Goal: Information Seeking & Learning: Learn about a topic

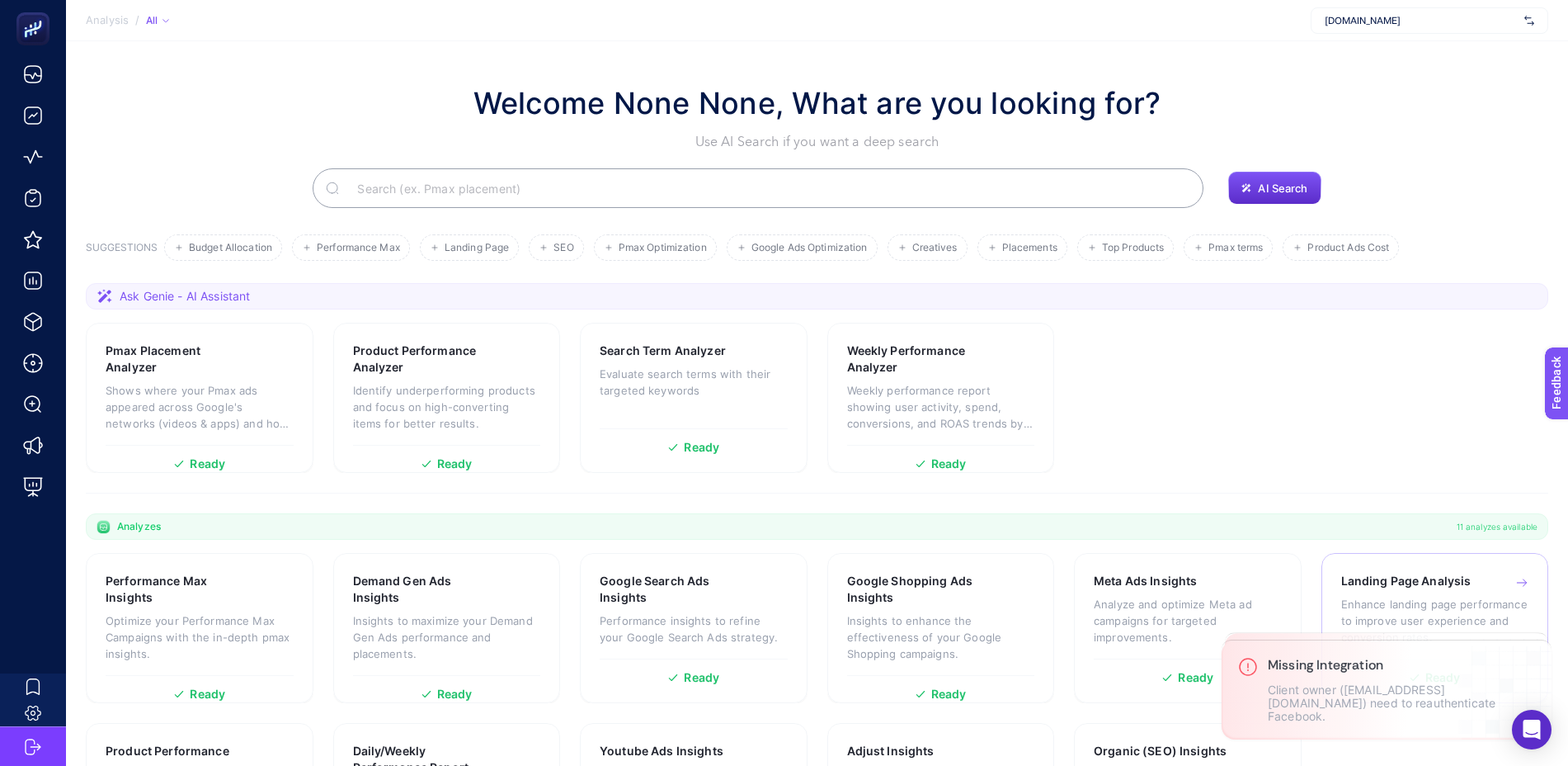
drag, startPoint x: 1536, startPoint y: 569, endPoint x: 1539, endPoint y: 579, distance: 10.4
click at [0, 0] on icon "Close" at bounding box center [0, 0] width 0 height 0
click at [1538, 663] on icon "Close" at bounding box center [1534, 656] width 13 height 13
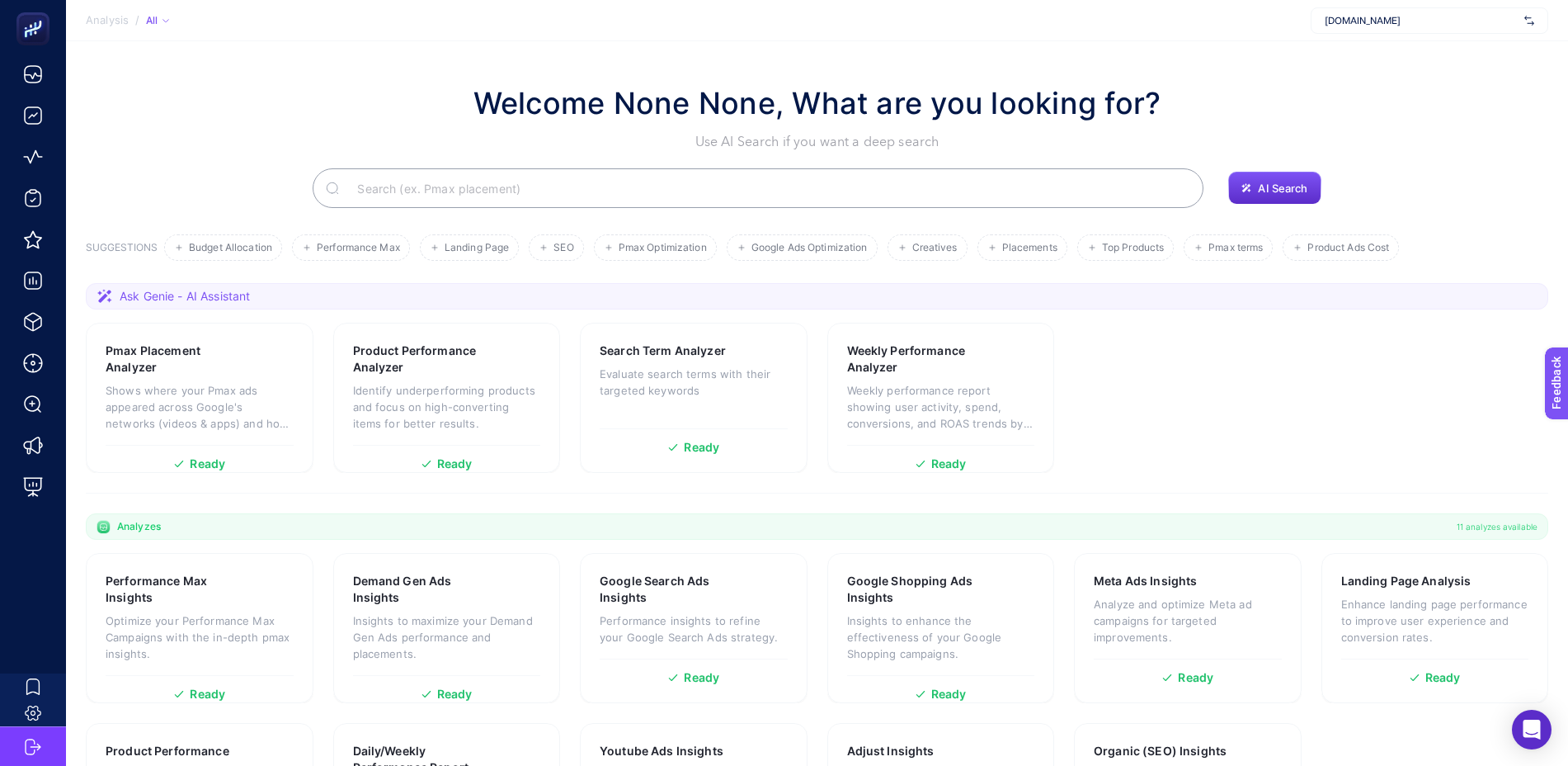
scroll to position [103, 0]
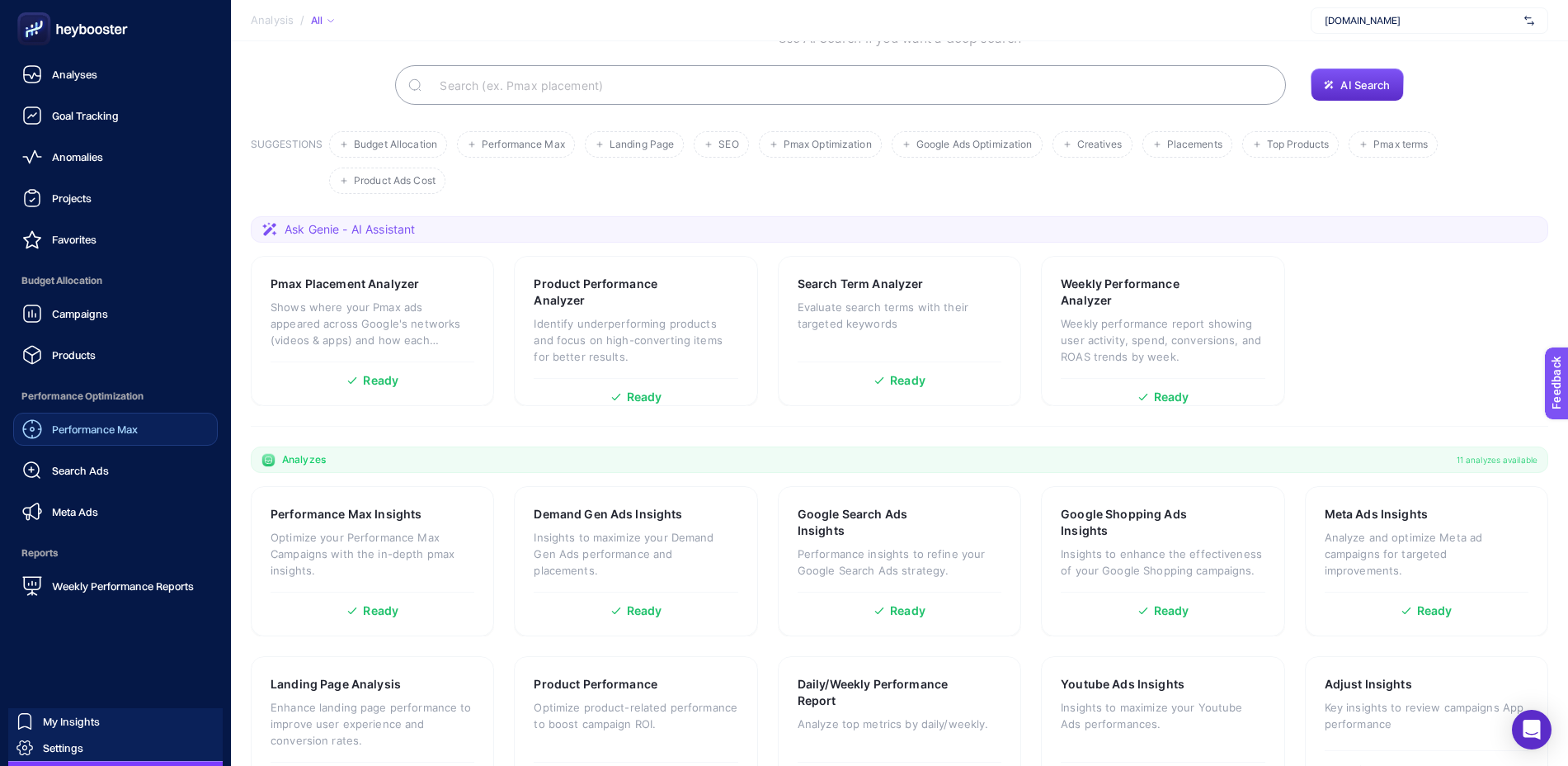
click at [118, 437] on div "Performance Max" at bounding box center [80, 429] width 116 height 20
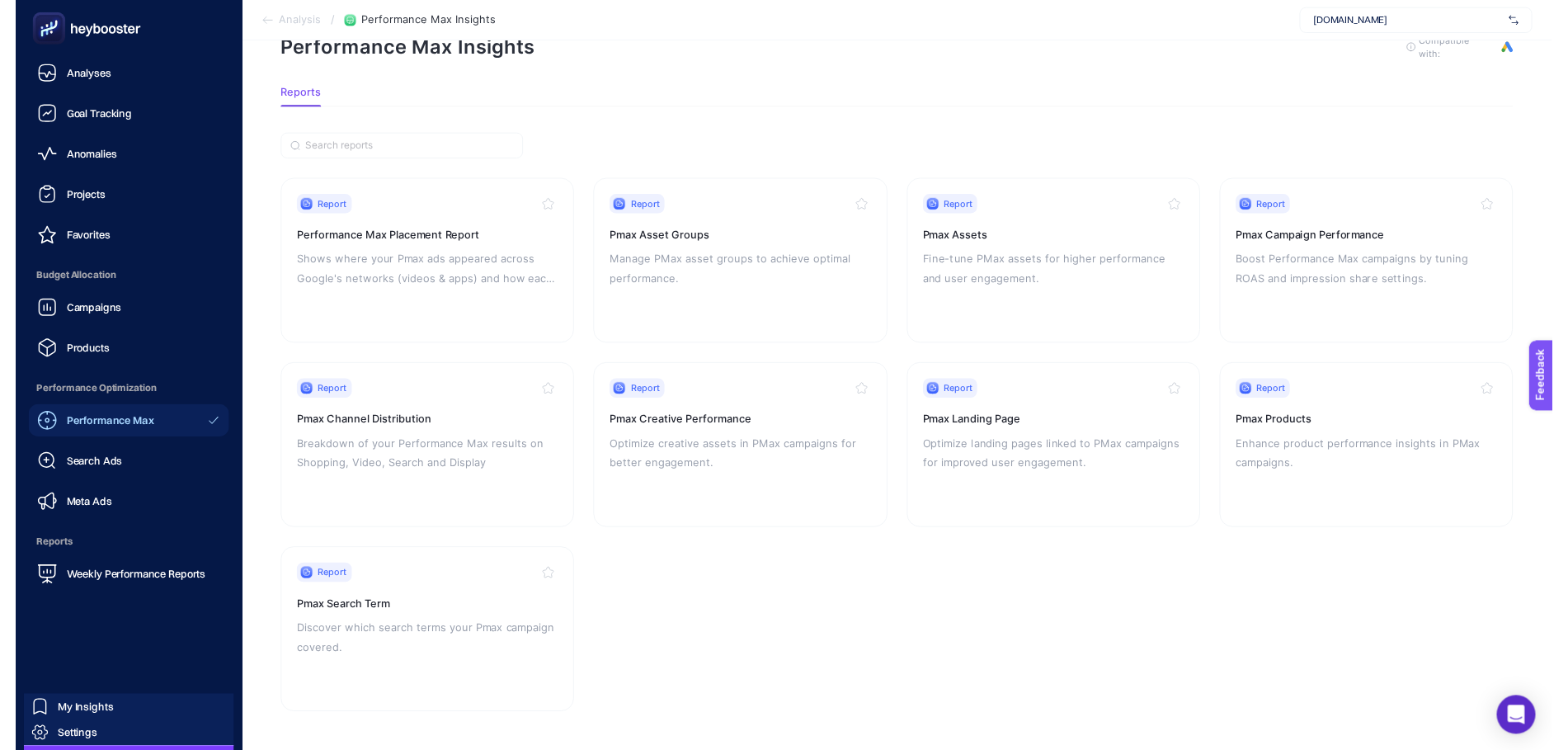
scroll to position [59, 0]
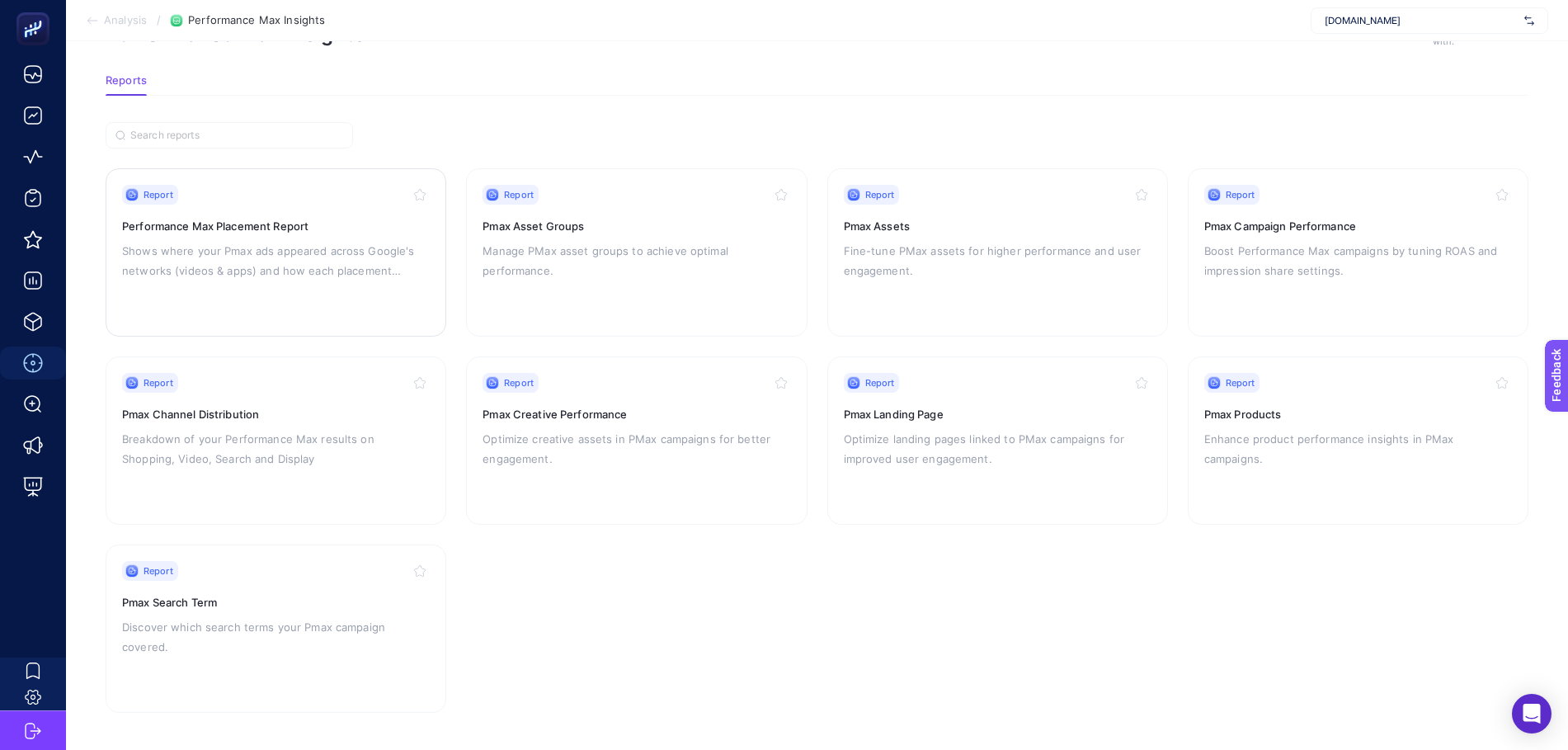
click at [333, 268] on p "Shows where your Pmax ads appeared across Google's networks (videos & apps) and…" at bounding box center [275, 260] width 308 height 39
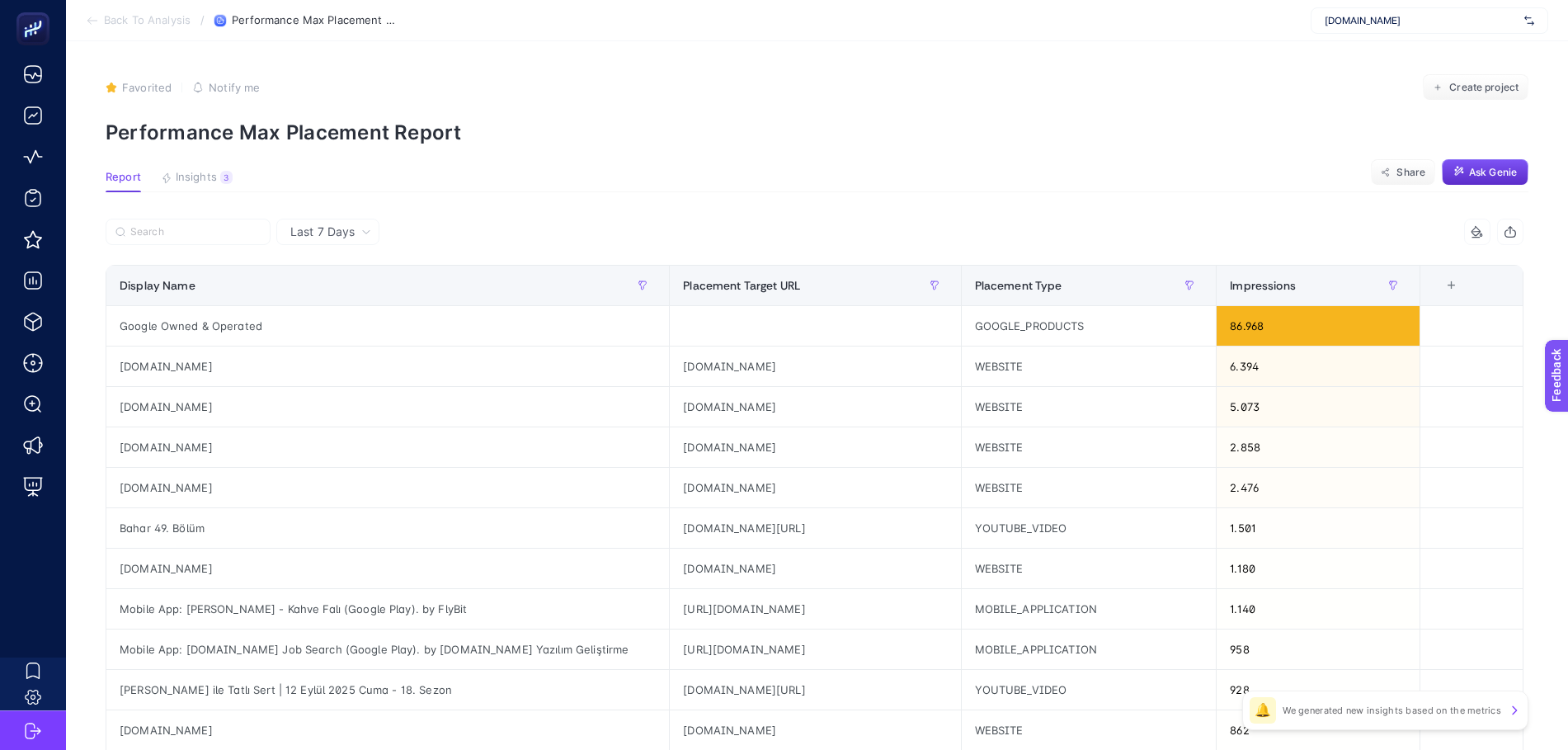
click at [355, 227] on div "Last 7 Days" at bounding box center [331, 231] width 94 height 11
click at [521, 200] on article "Favorited true Notify me Create project Performance Max Placement Report Report…" at bounding box center [817, 686] width 1502 height 1289
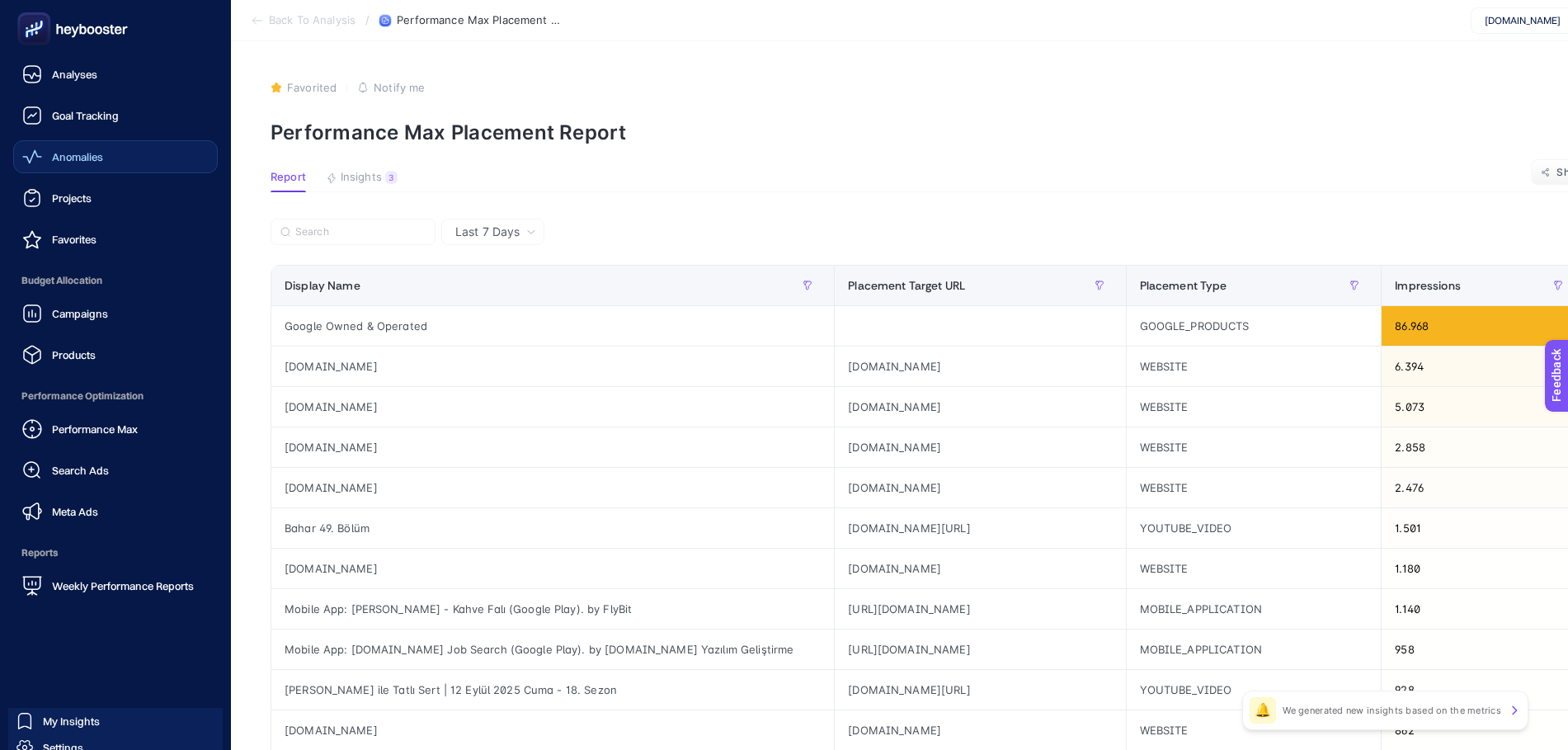
click at [88, 157] on span "Anomalies" at bounding box center [78, 156] width 51 height 13
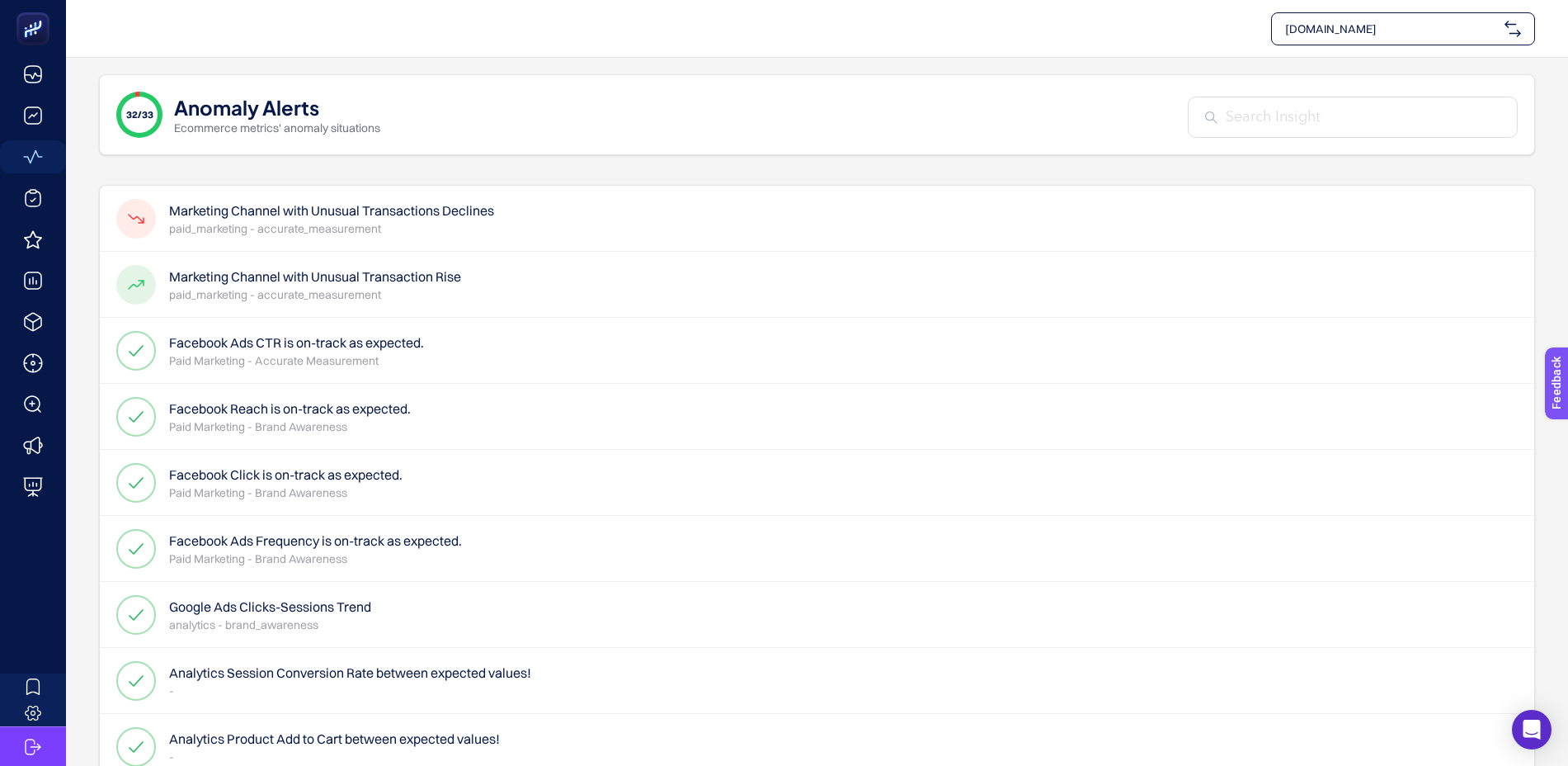
click at [404, 220] on h4 "Marketing Channel with Unusual Transactions Declines" at bounding box center [331, 210] width 325 height 20
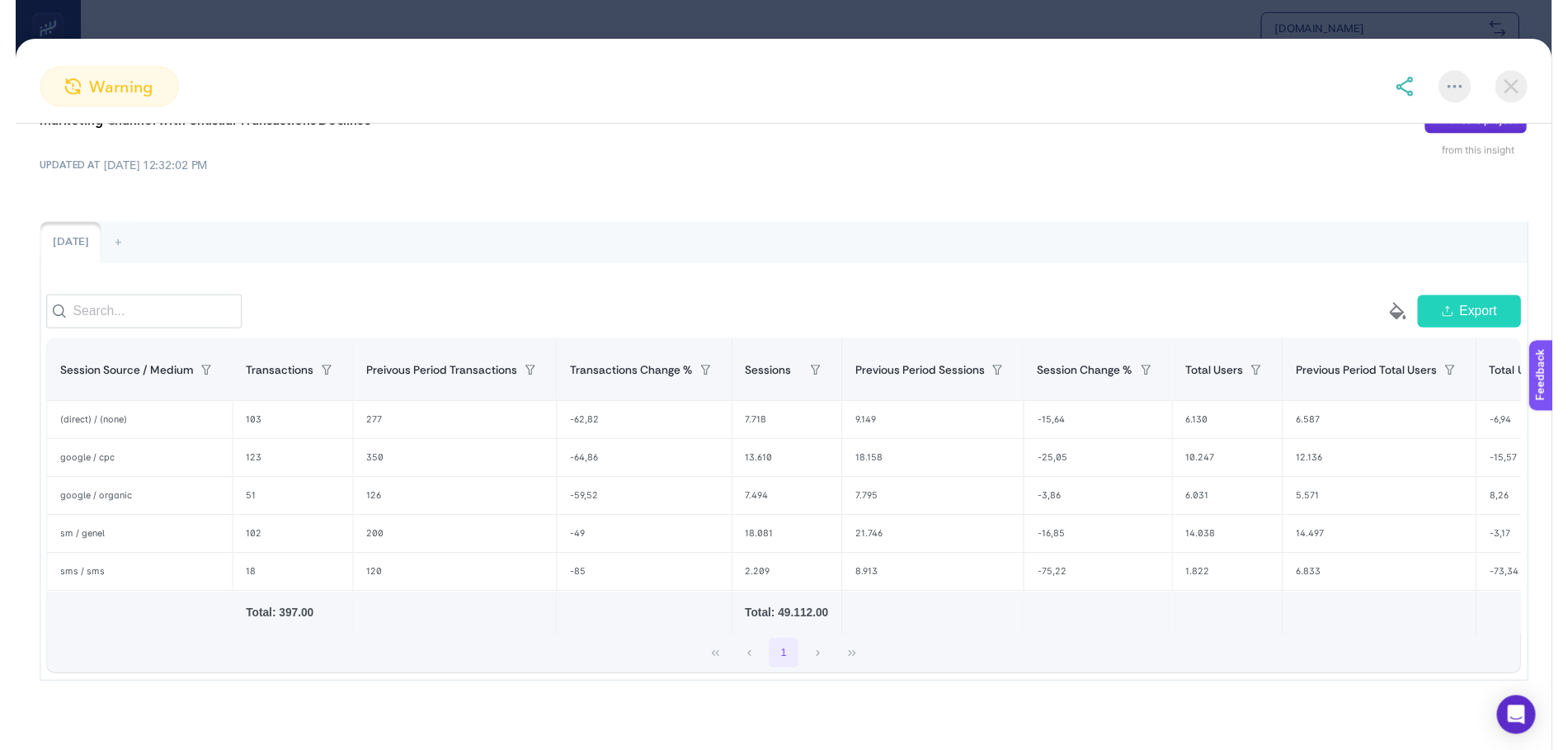
scroll to position [80, 0]
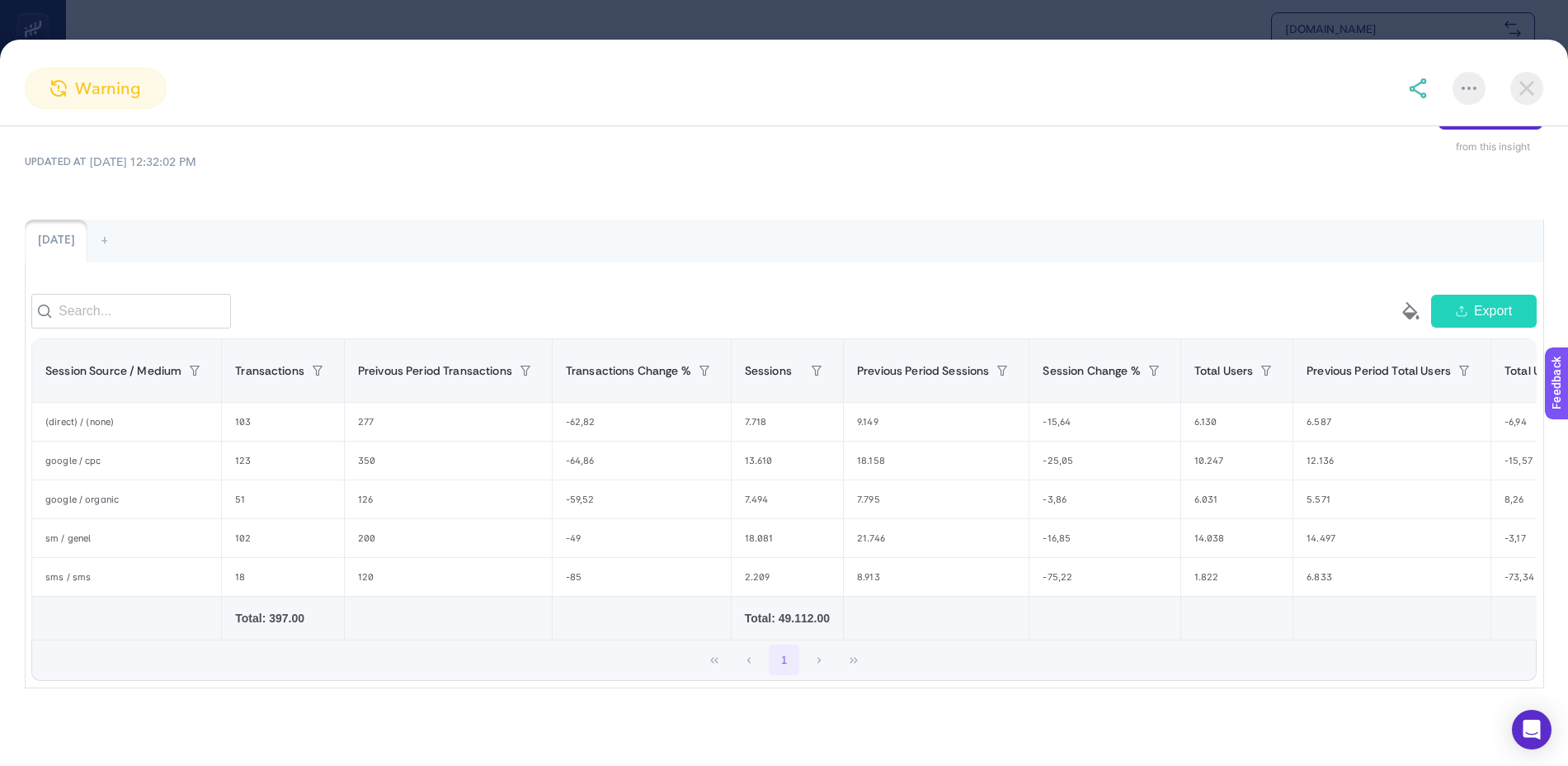
click at [1524, 85] on img at bounding box center [1526, 88] width 33 height 33
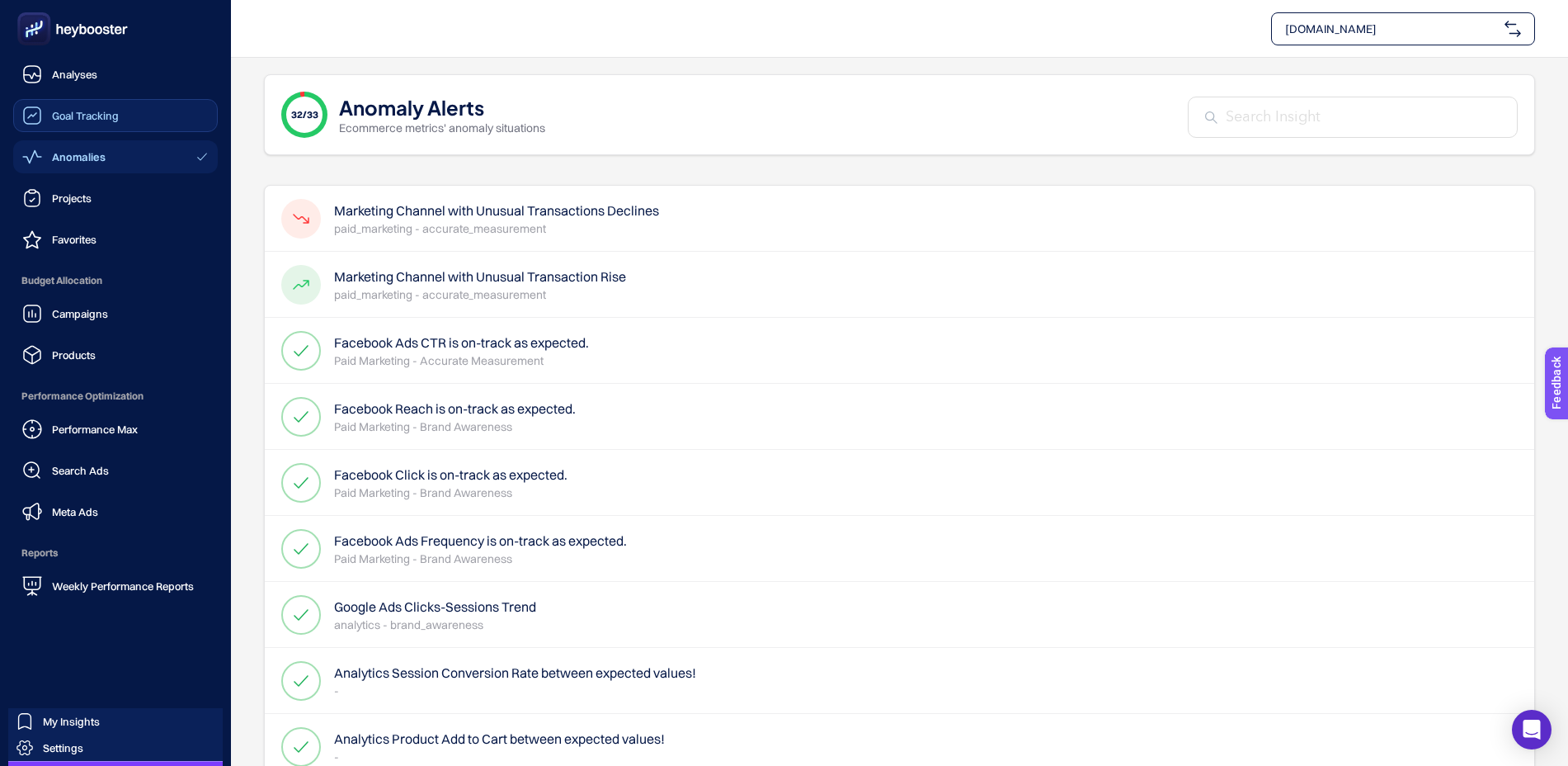
click at [95, 116] on span "Goal Tracking" at bounding box center [85, 115] width 67 height 13
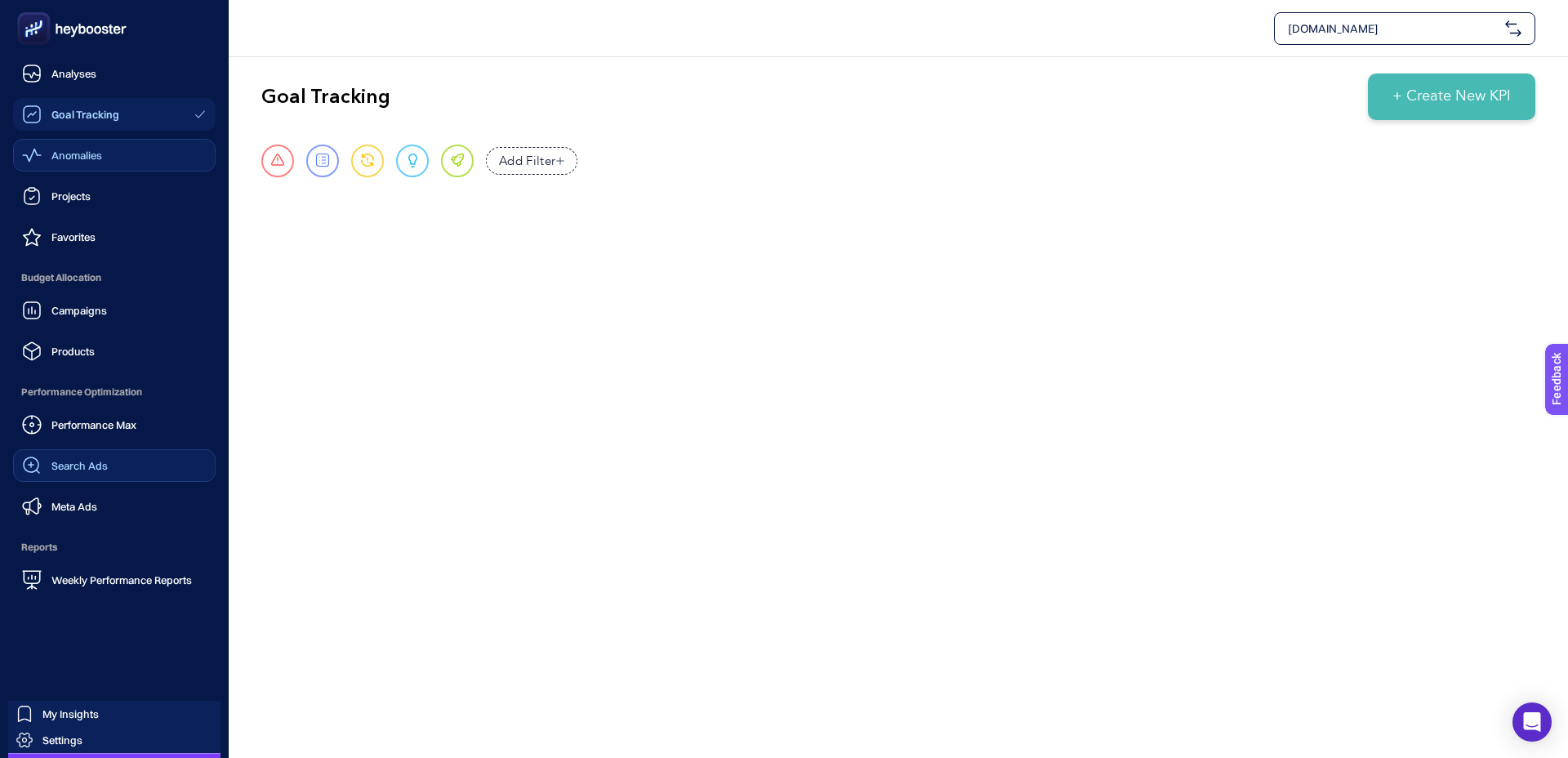
click at [72, 472] on div "Search Ads" at bounding box center [65, 465] width 85 height 20
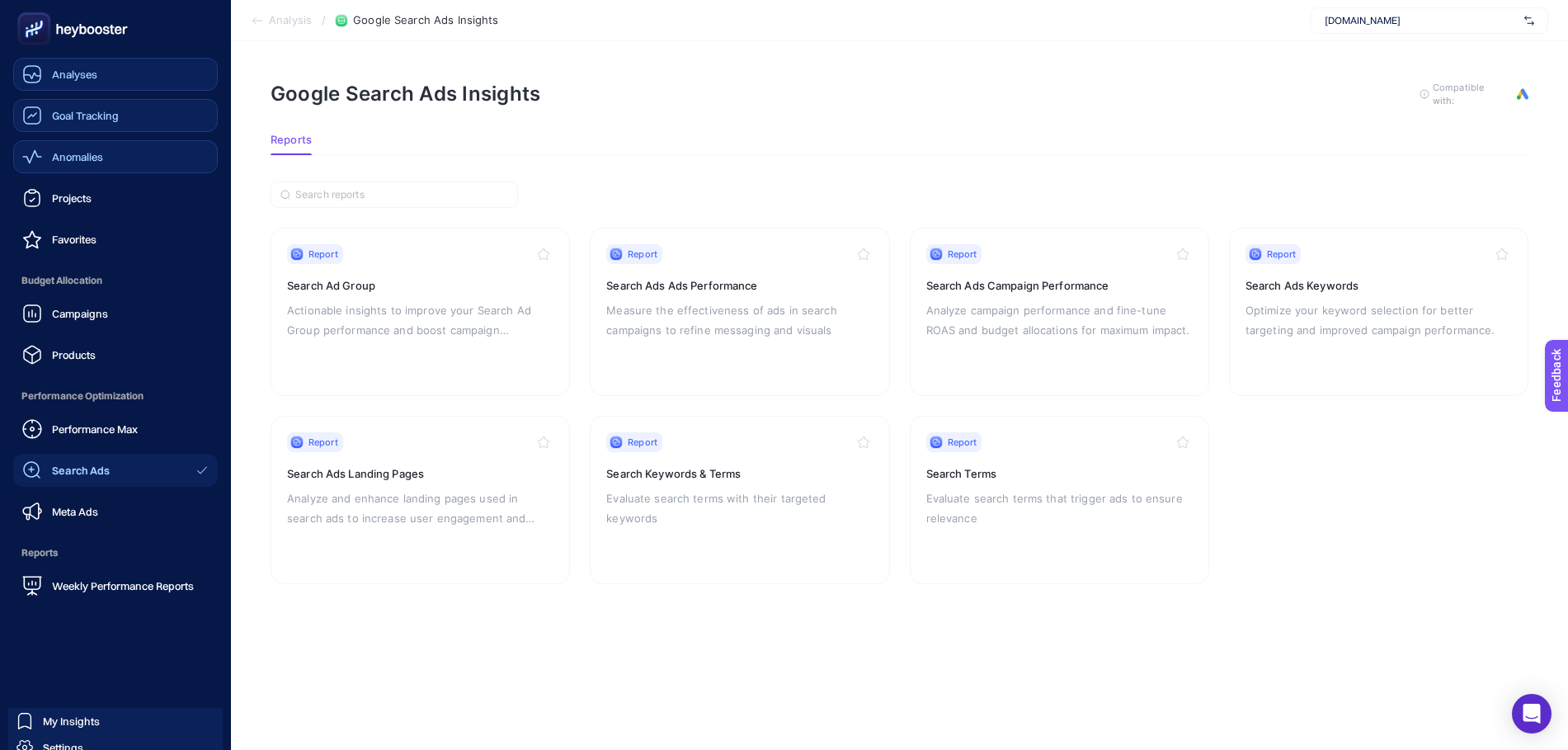
click at [116, 71] on link "Analyses" at bounding box center [115, 74] width 205 height 33
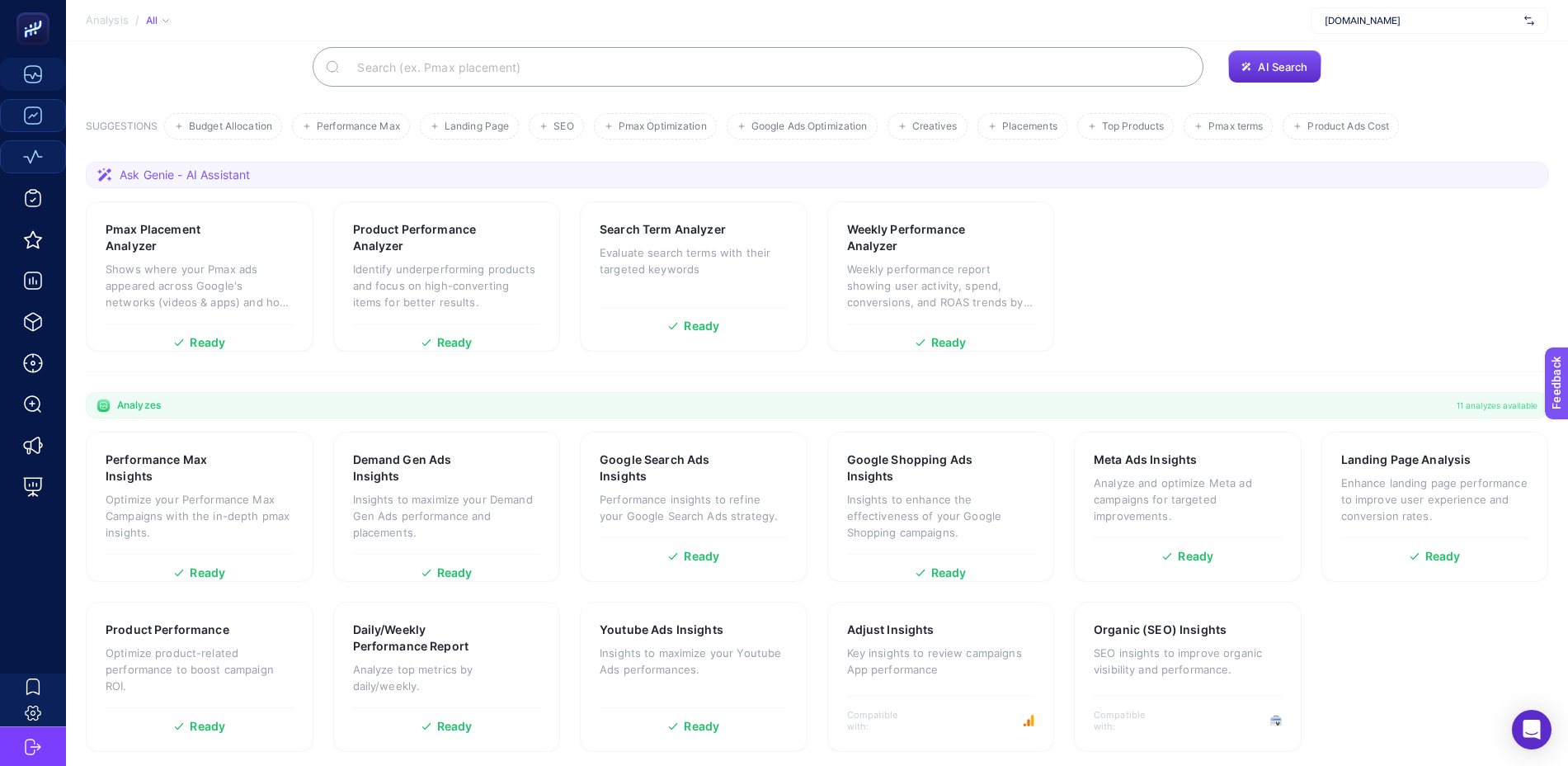
scroll to position [127, 0]
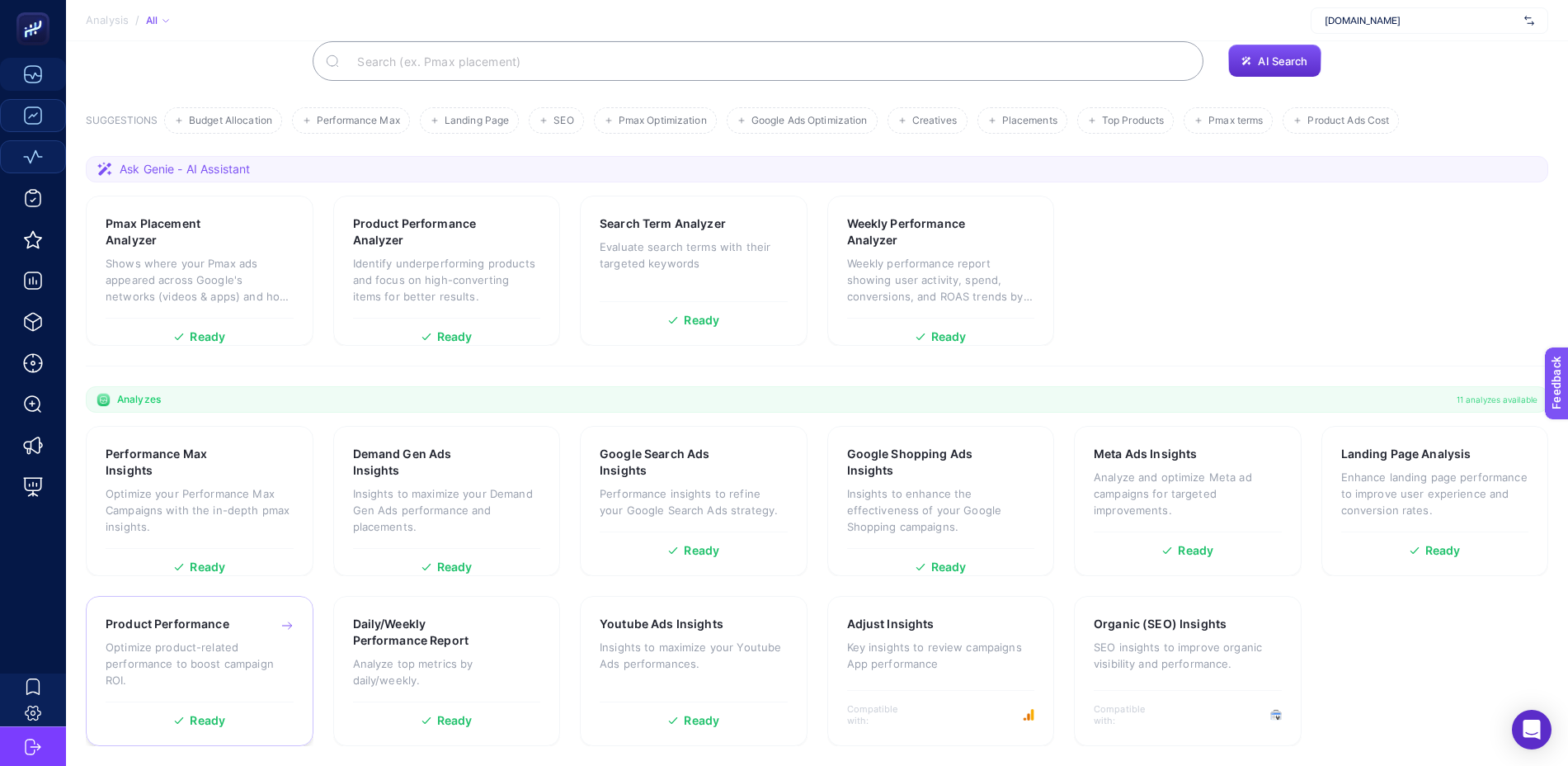
click at [172, 658] on p "Optimize product-related performance to boost campaign ROI." at bounding box center [199, 663] width 188 height 50
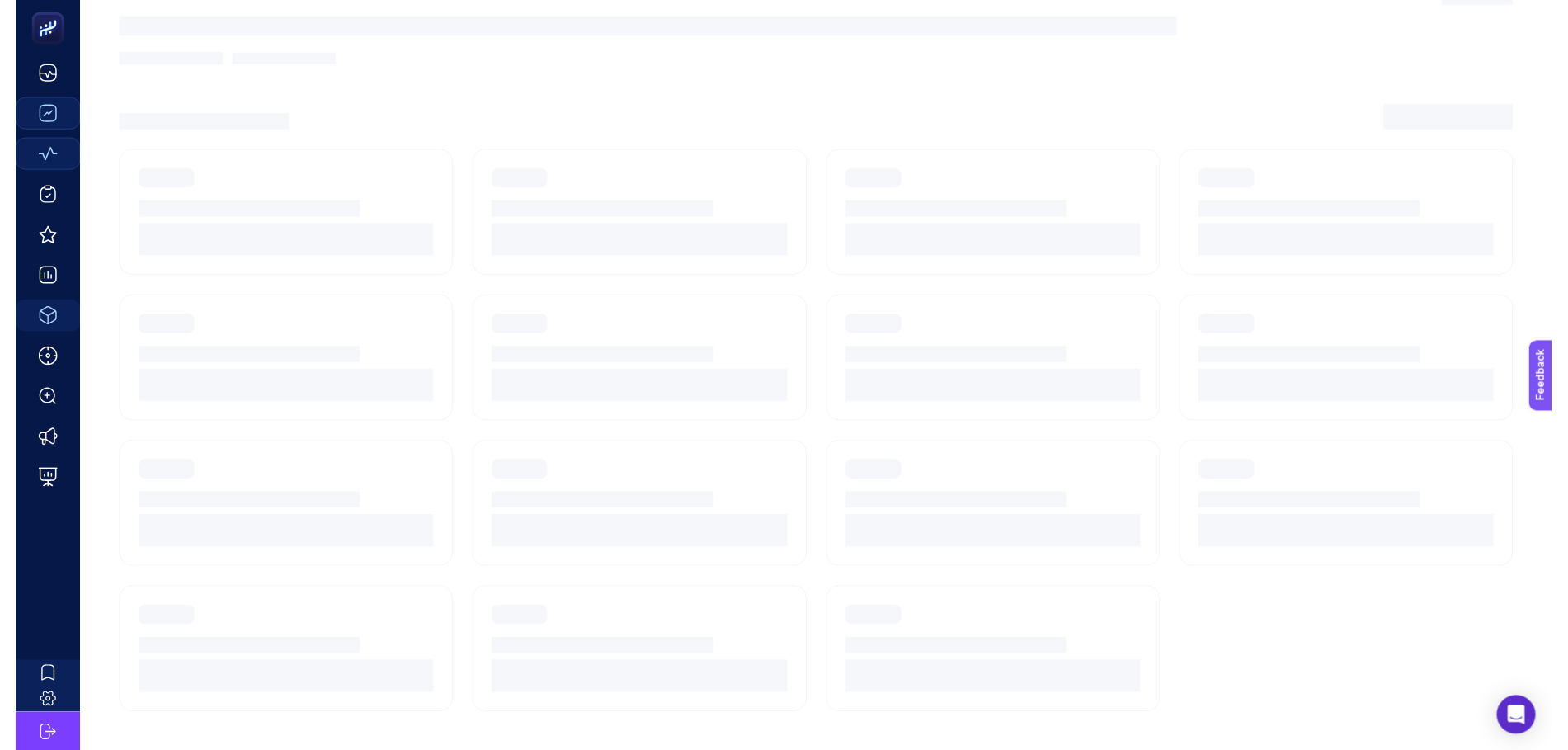
scroll to position [16, 0]
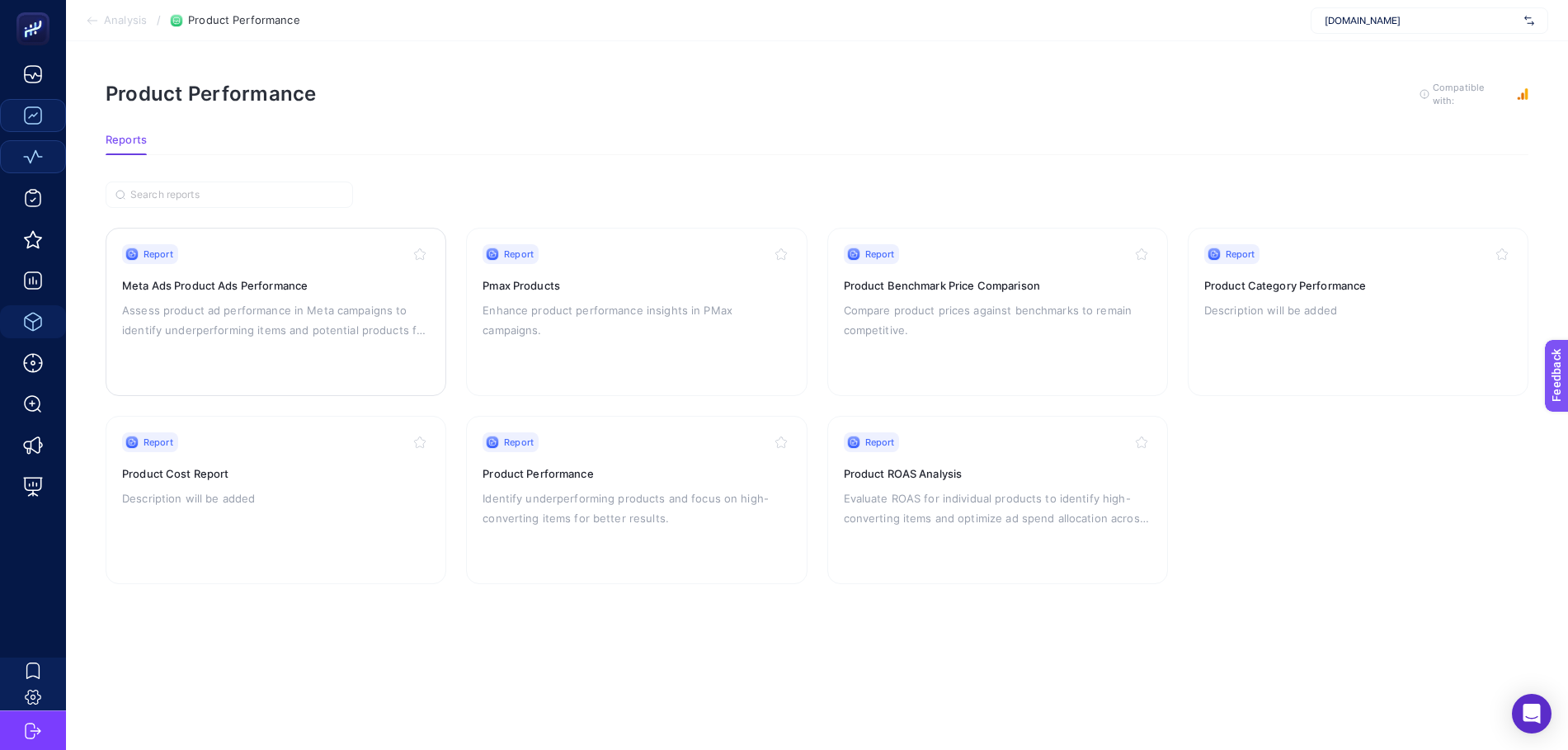
click at [380, 304] on p "Assess product ad performance in Meta campaigns to identify underperforming ite…" at bounding box center [275, 320] width 308 height 39
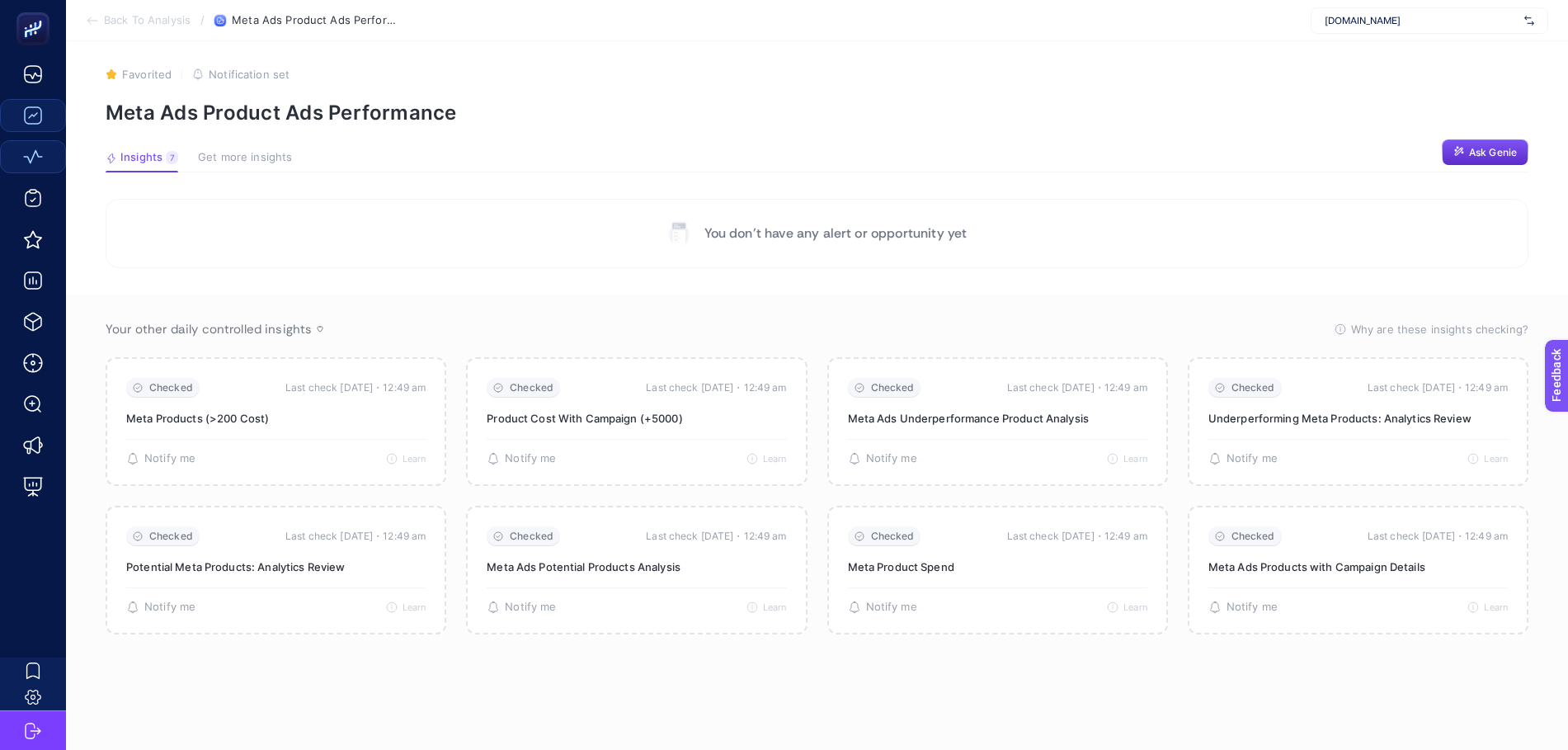
scroll to position [23, 0]
drag, startPoint x: 767, startPoint y: 219, endPoint x: 946, endPoint y: 216, distance: 179.0
click at [946, 224] on p "You don’t have any alert or opportunity yet" at bounding box center [835, 233] width 263 height 20
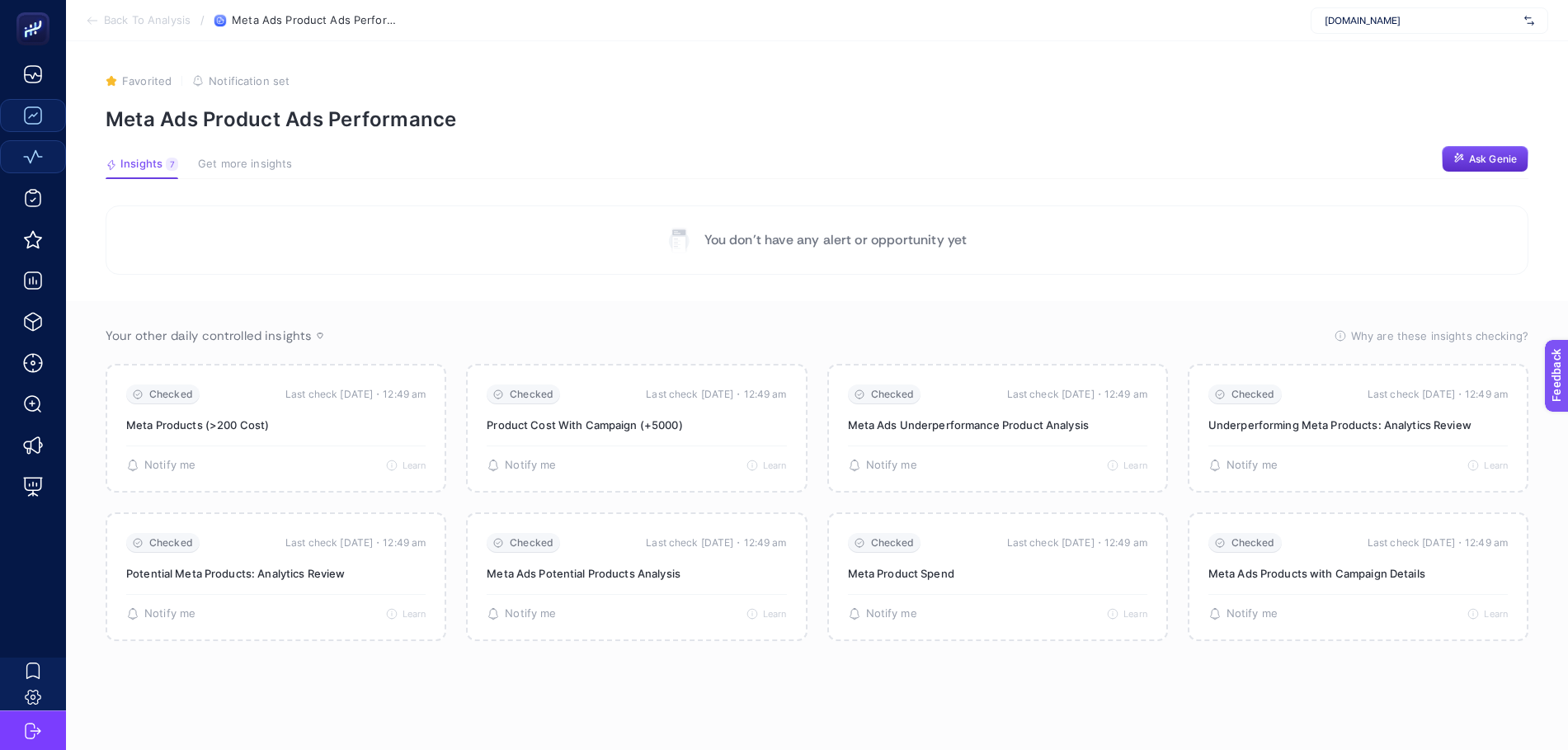
click at [233, 164] on span "Get more insights" at bounding box center [245, 164] width 94 height 13
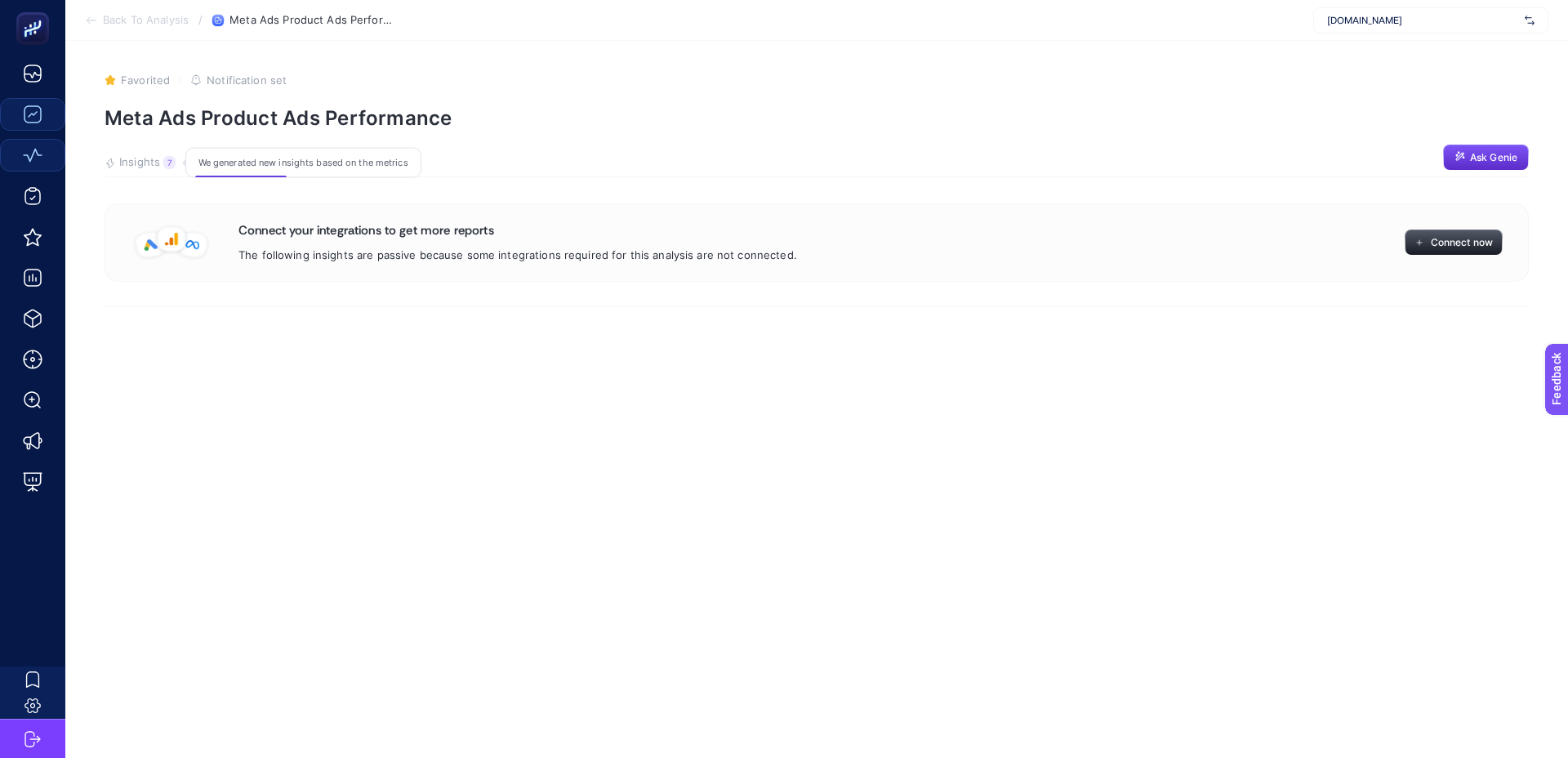
click at [116, 161] on button "Insights 7 We generated new insights based on the metrics" at bounding box center [140, 166] width 71 height 22
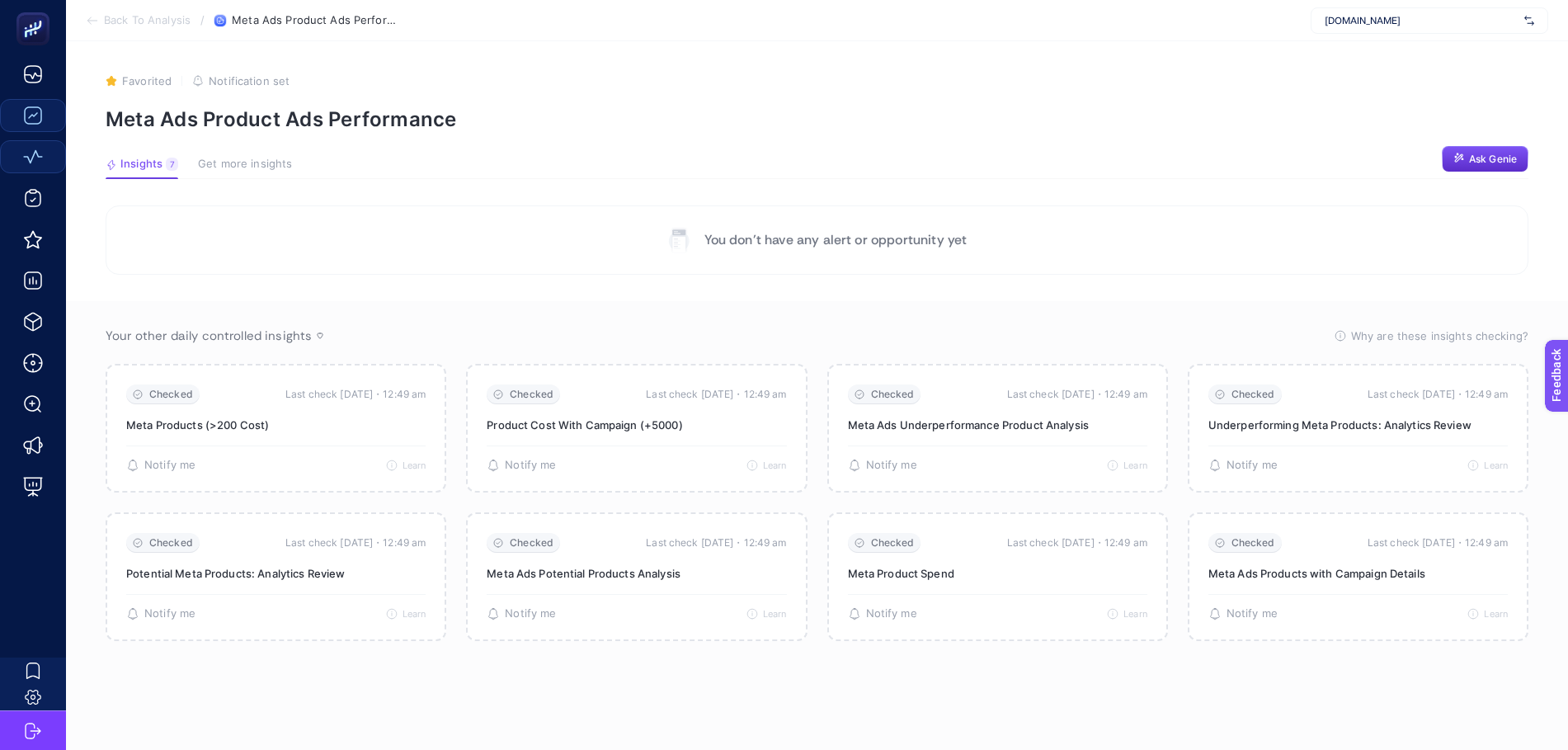
click at [168, 24] on span "Back To Analysis" at bounding box center [146, 20] width 86 height 13
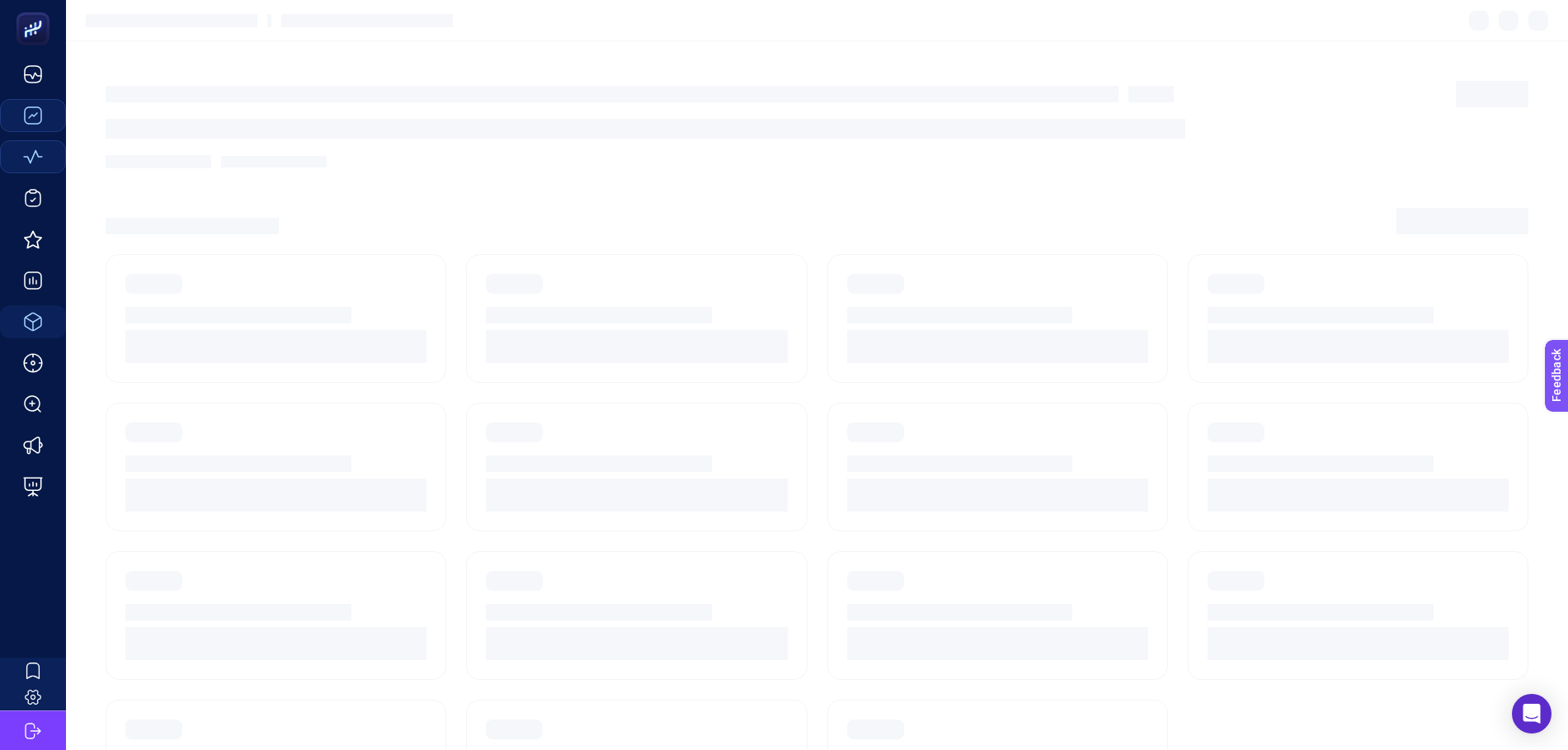
scroll to position [16, 0]
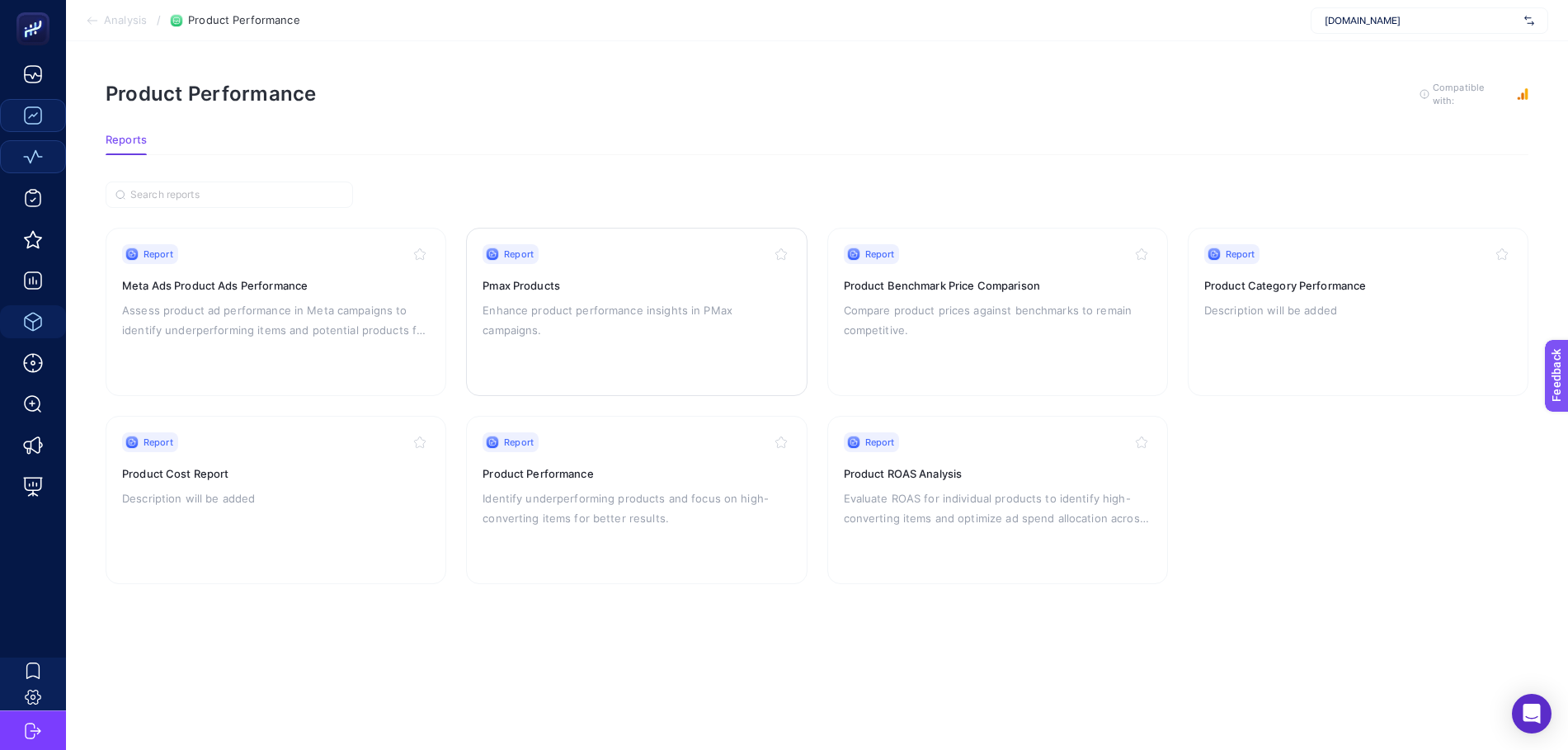
click at [634, 301] on p "Enhance product performance insights in PMax campaigns." at bounding box center [636, 320] width 308 height 39
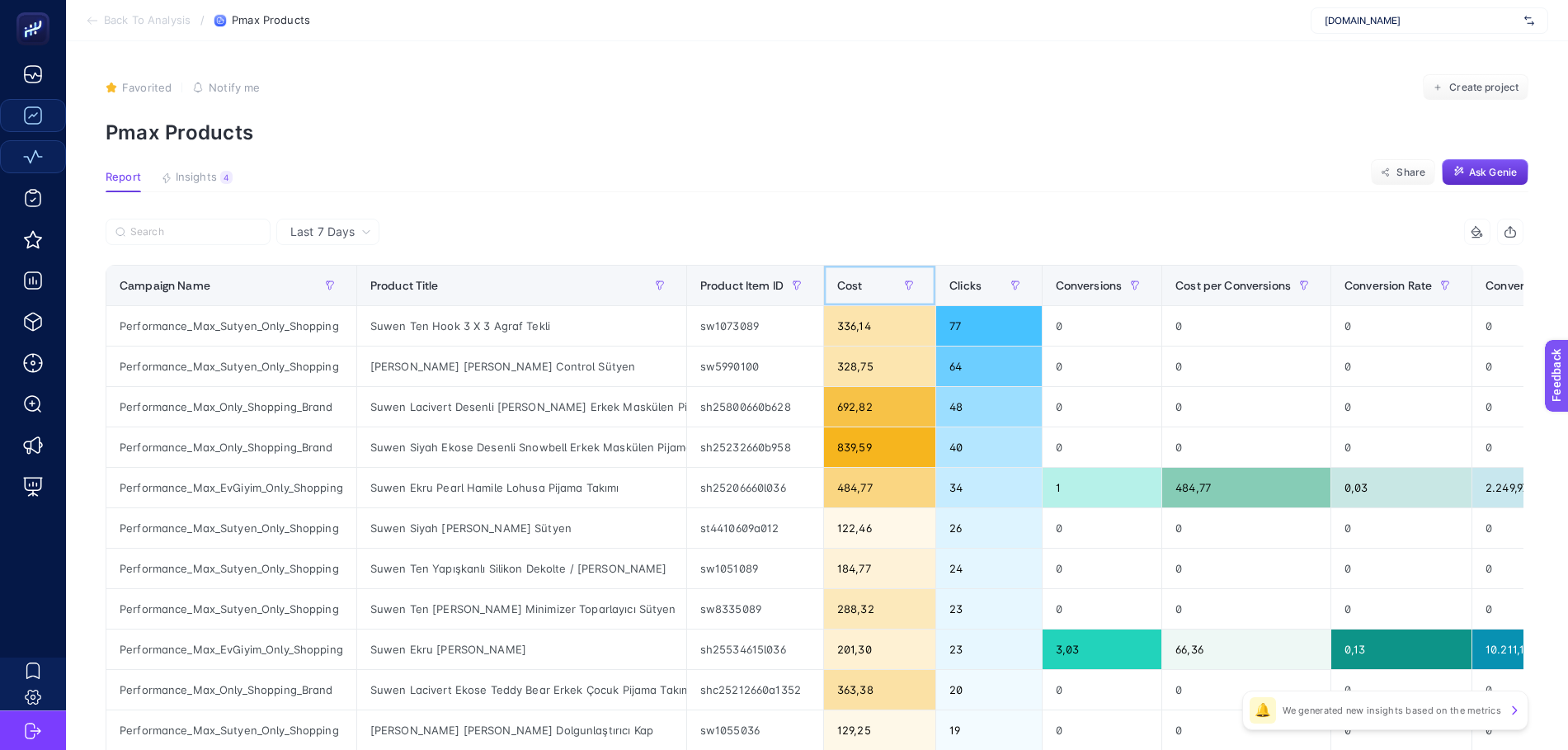
click at [861, 282] on span "Cost" at bounding box center [849, 285] width 25 height 13
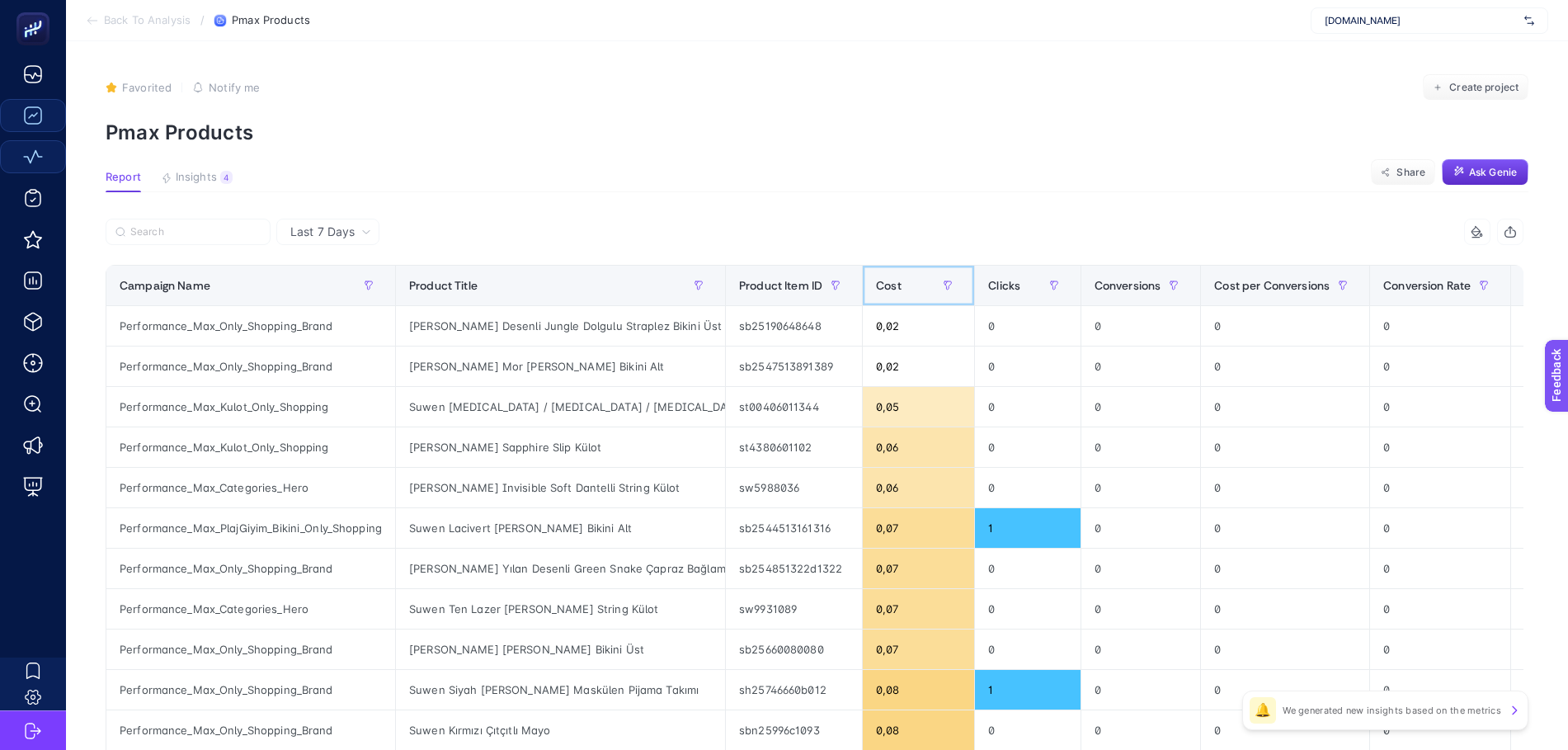
click at [889, 293] on div "Cost" at bounding box center [918, 285] width 85 height 26
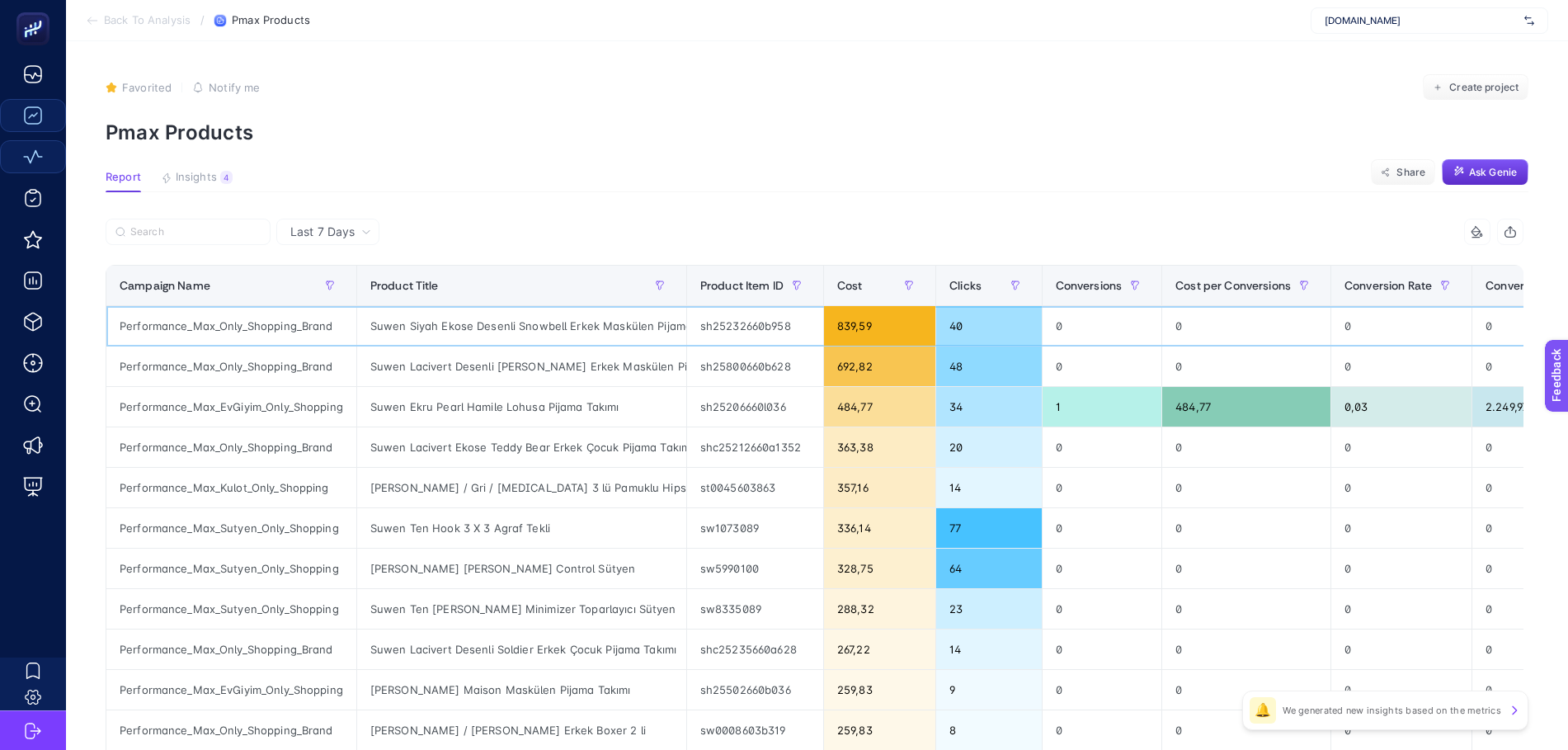
click at [584, 330] on div "Suwen Siyah Ekose Desenli Snowbell Erkek Maskülen Pijama Takımı" at bounding box center [522, 325] width 329 height 39
click at [754, 321] on div "sh25232660b958" at bounding box center [755, 325] width 136 height 39
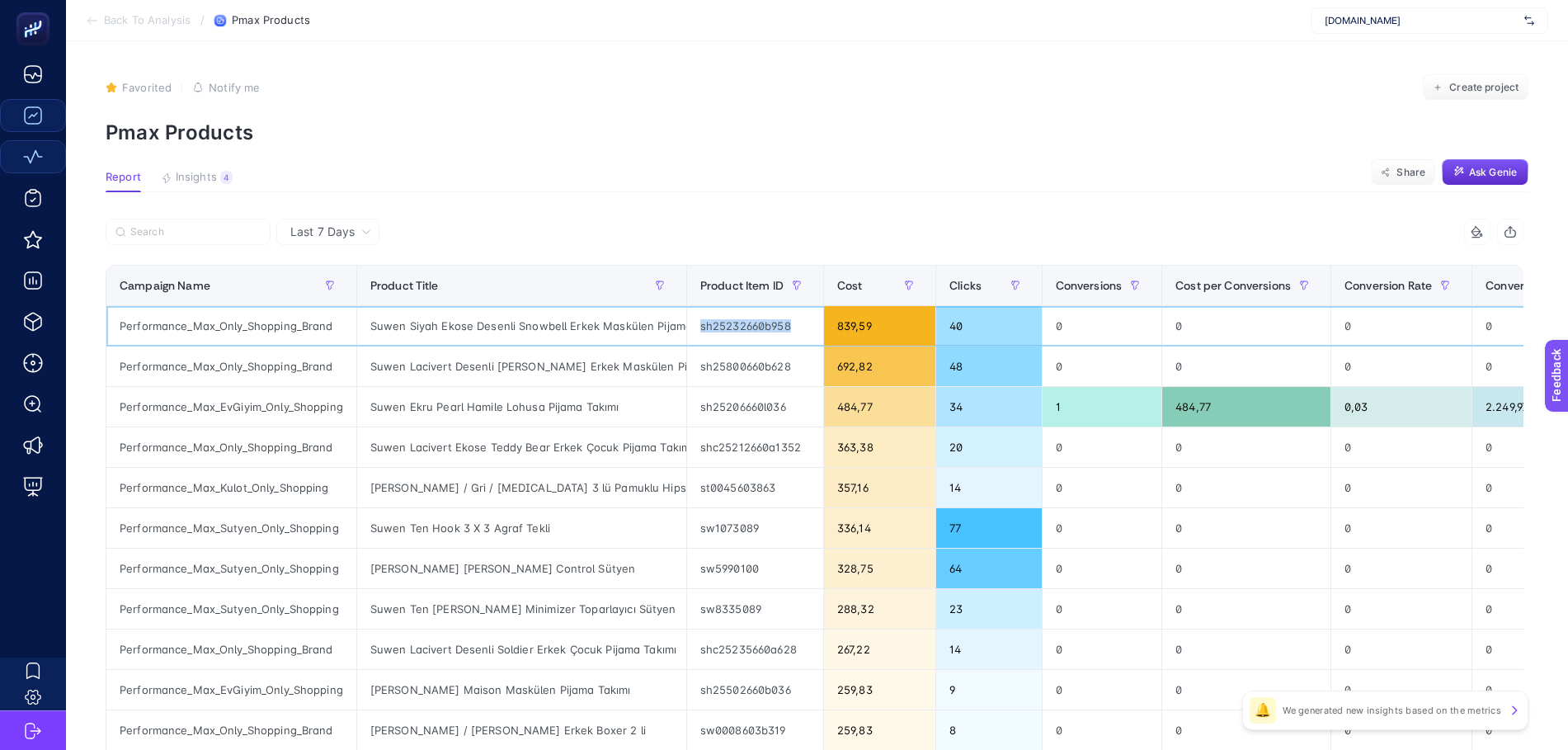
copy div "sh25232660b958"
click at [642, 371] on div "Suwen Lacivert Desenli [PERSON_NAME] Erkek Maskülen Pijama Takımı" at bounding box center [522, 366] width 329 height 39
copy tr "Suwen Lacivert Desenli [PERSON_NAME] Erkek Maskülen Pijama Takımı"
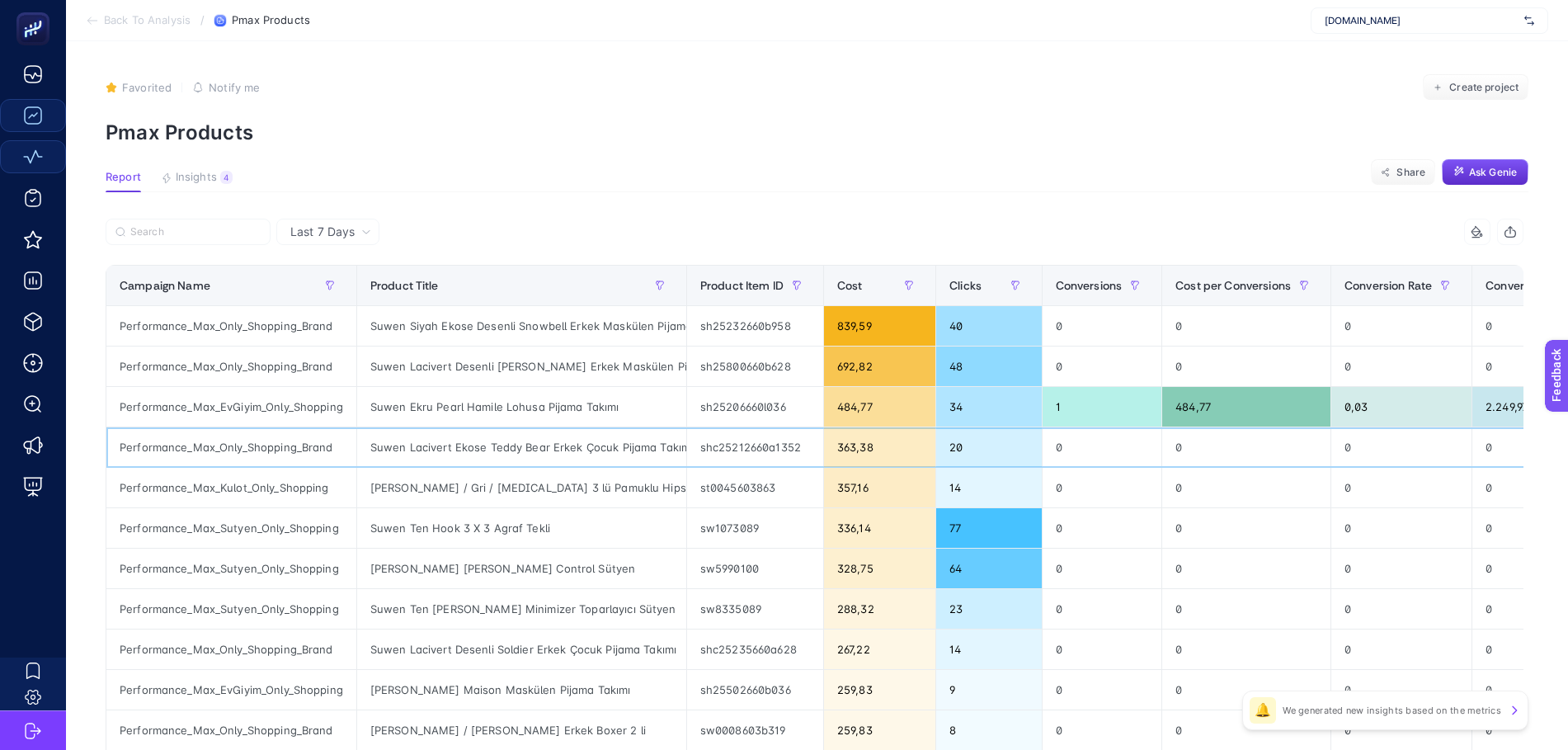
click at [569, 451] on div "Suwen Lacivert Ekose Teddy Bear Erkek Çocuk Pijama Takımı" at bounding box center [522, 446] width 329 height 39
click at [567, 441] on div "Suwen Lacivert Ekose Teddy Bear Erkek Çocuk Pijama Takımı" at bounding box center [522, 446] width 329 height 39
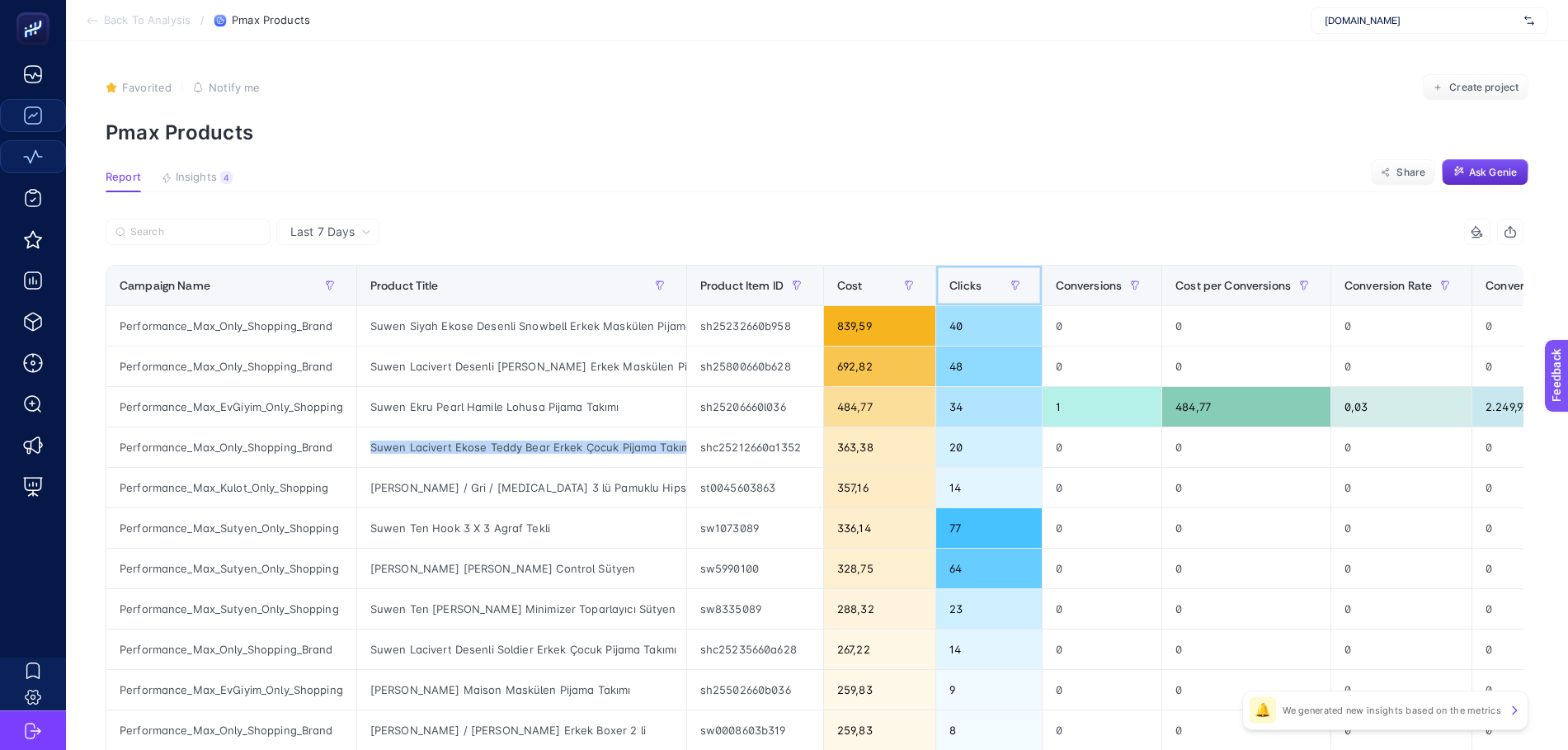
click at [962, 286] on span "Clicks" at bounding box center [965, 285] width 32 height 13
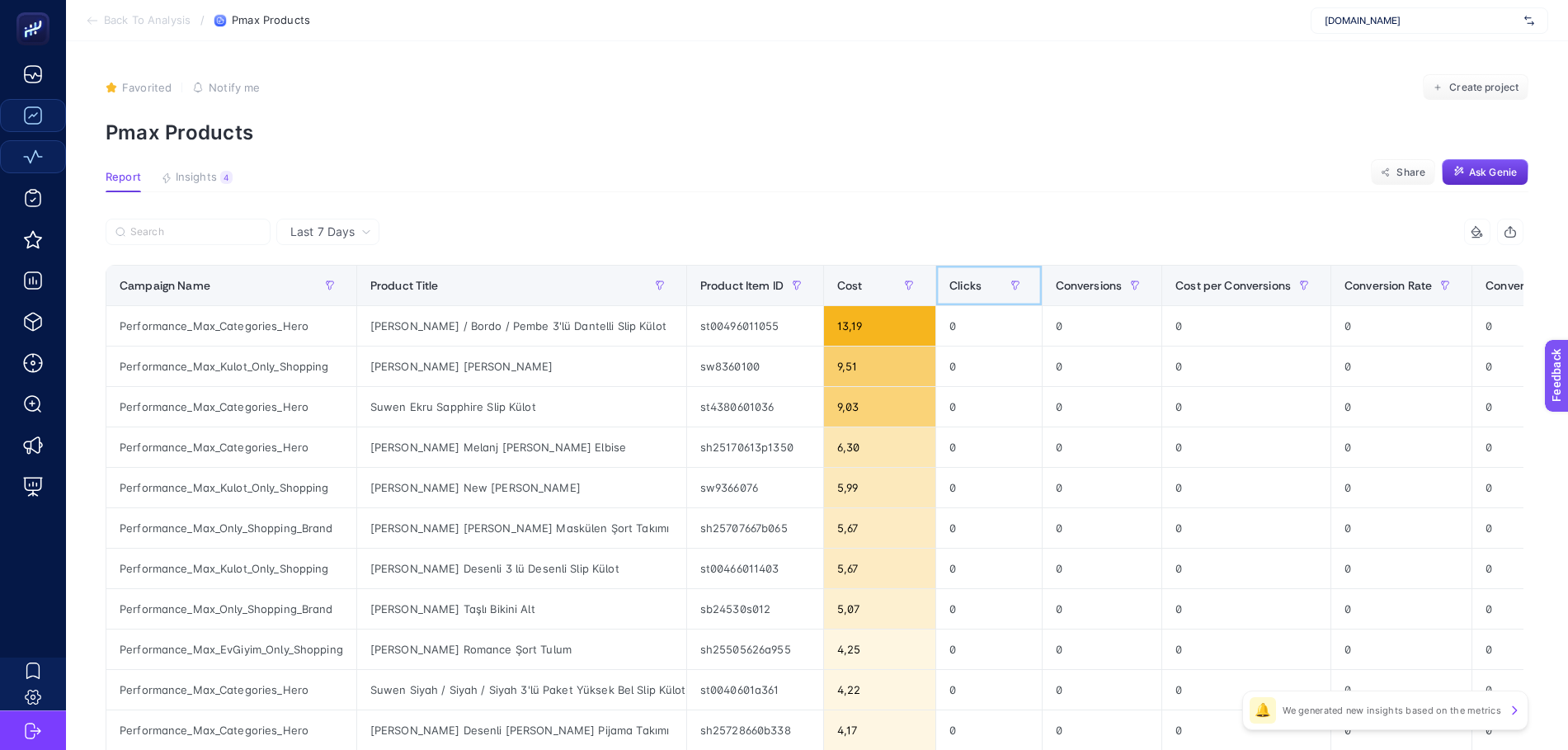
click at [962, 282] on span "Clicks" at bounding box center [965, 285] width 32 height 13
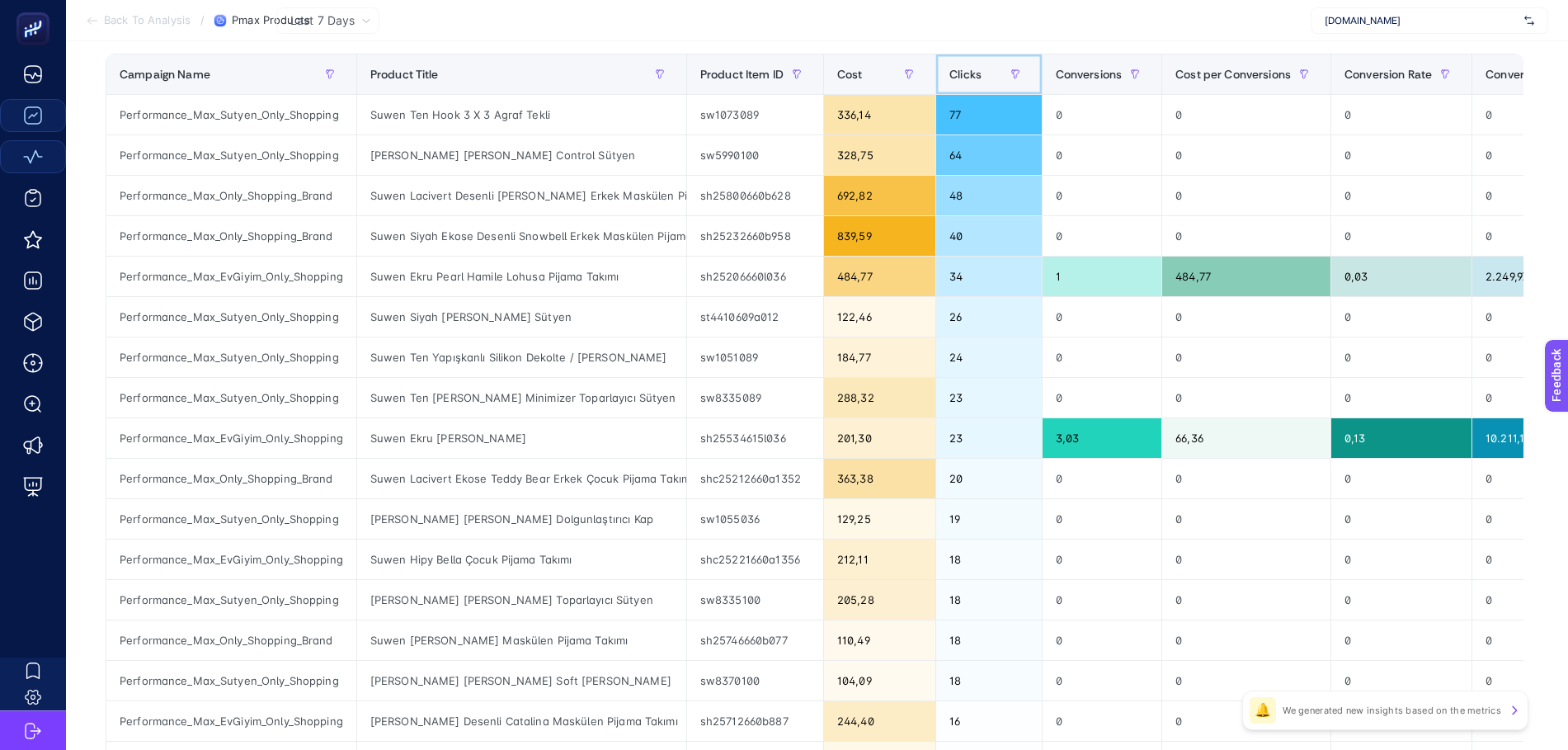
scroll to position [309, 0]
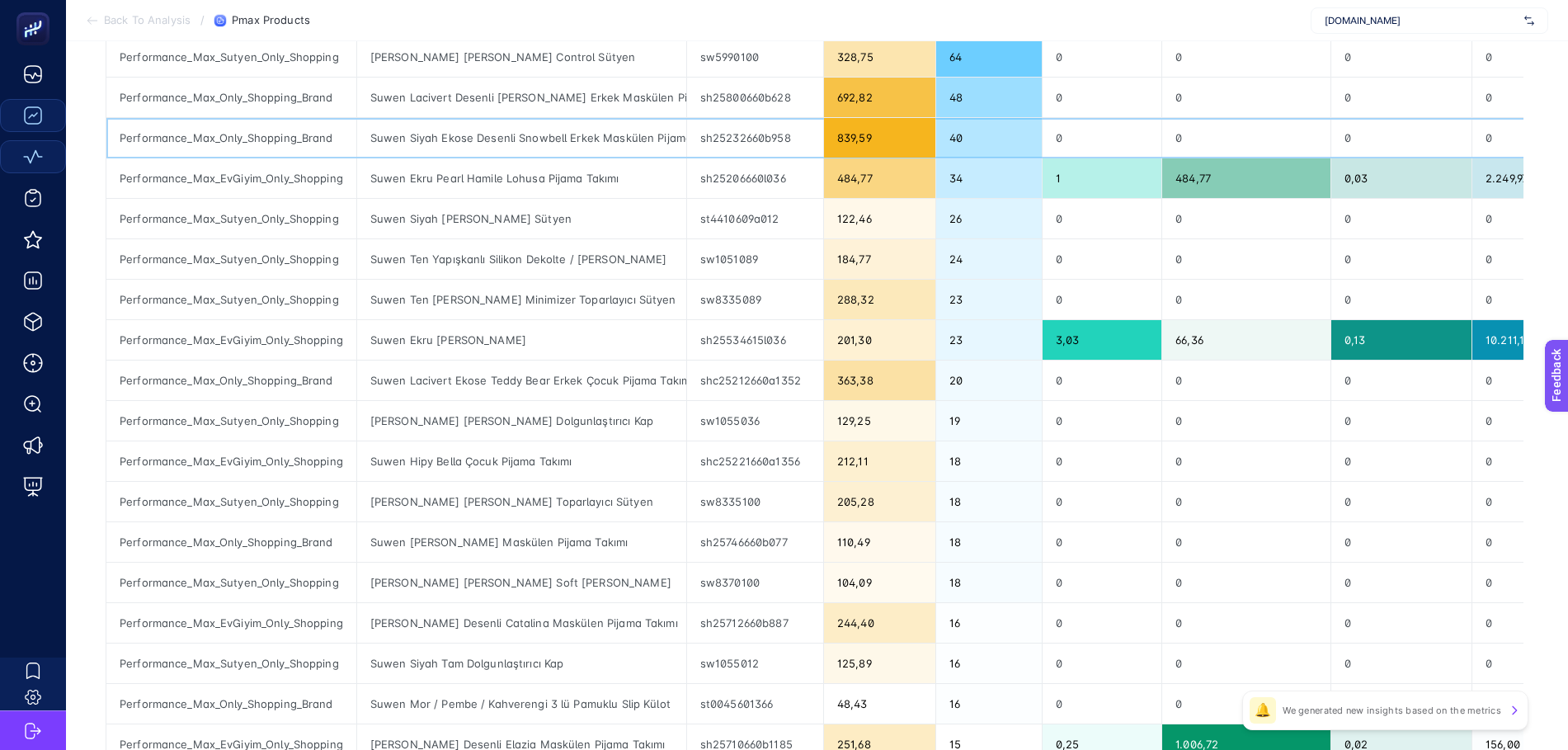
click at [613, 139] on div "Suwen Siyah Ekose Desenli Snowbell Erkek Maskülen Pijama Takımı" at bounding box center [522, 137] width 329 height 39
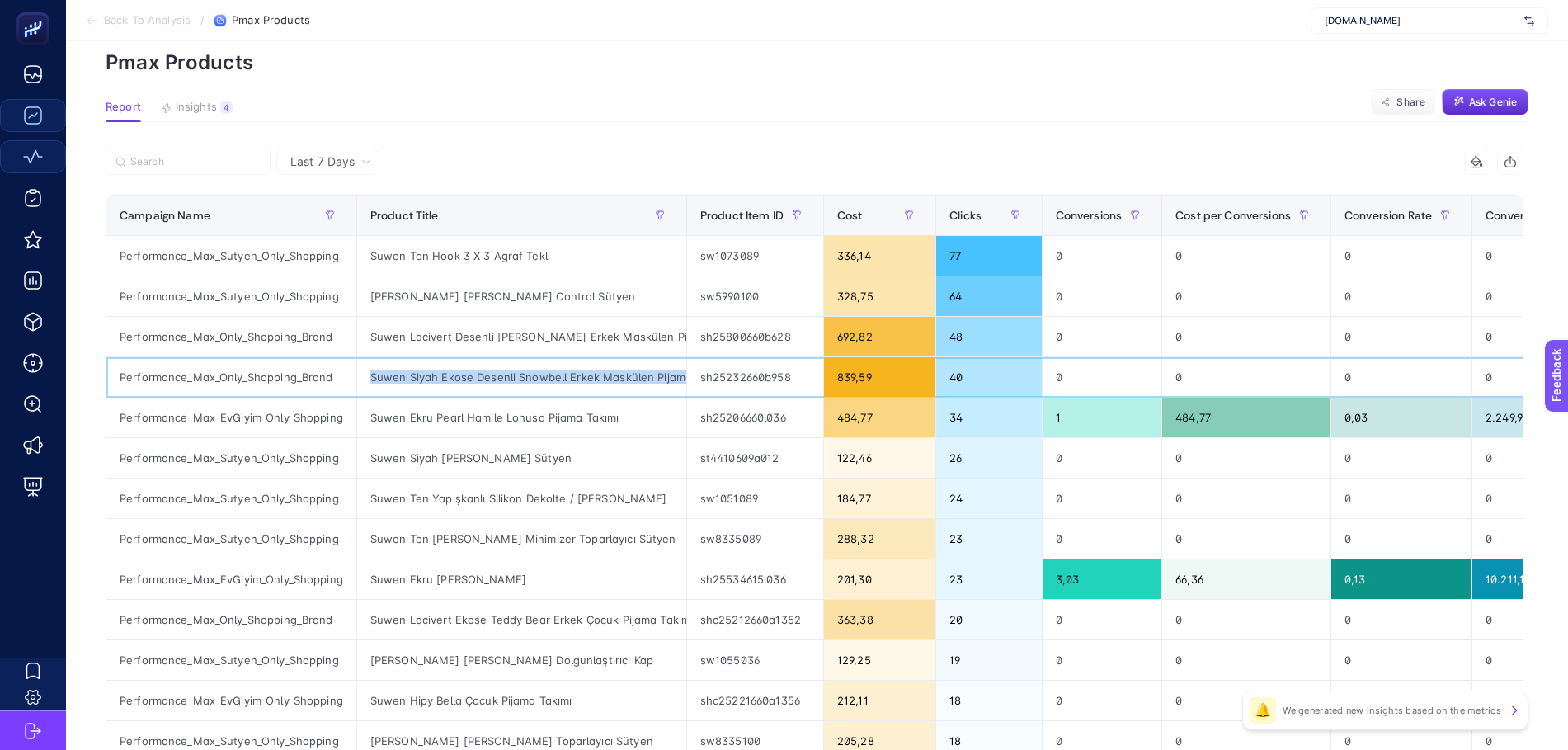
scroll to position [0, 0]
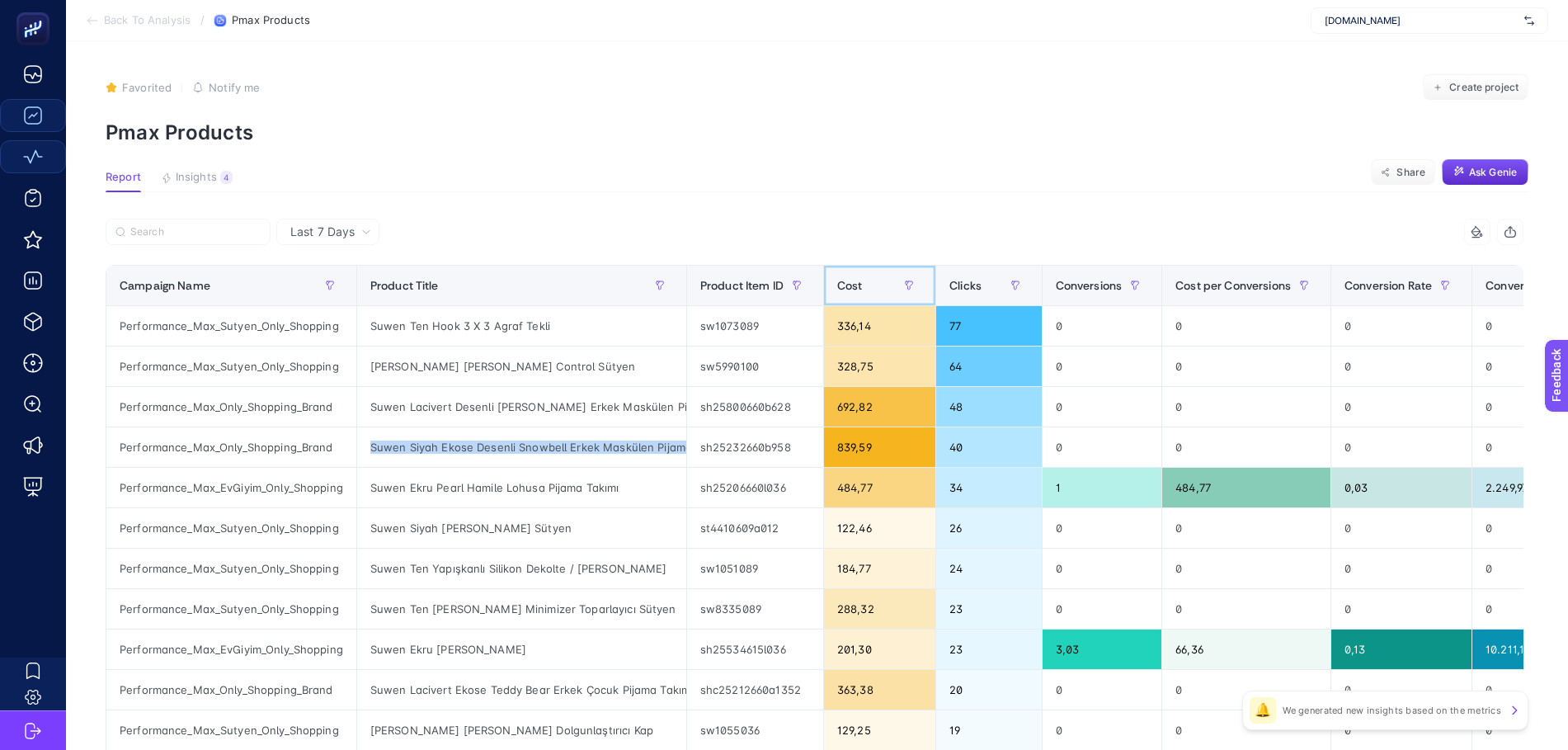
click at [852, 276] on div "Cost" at bounding box center [880, 285] width 85 height 26
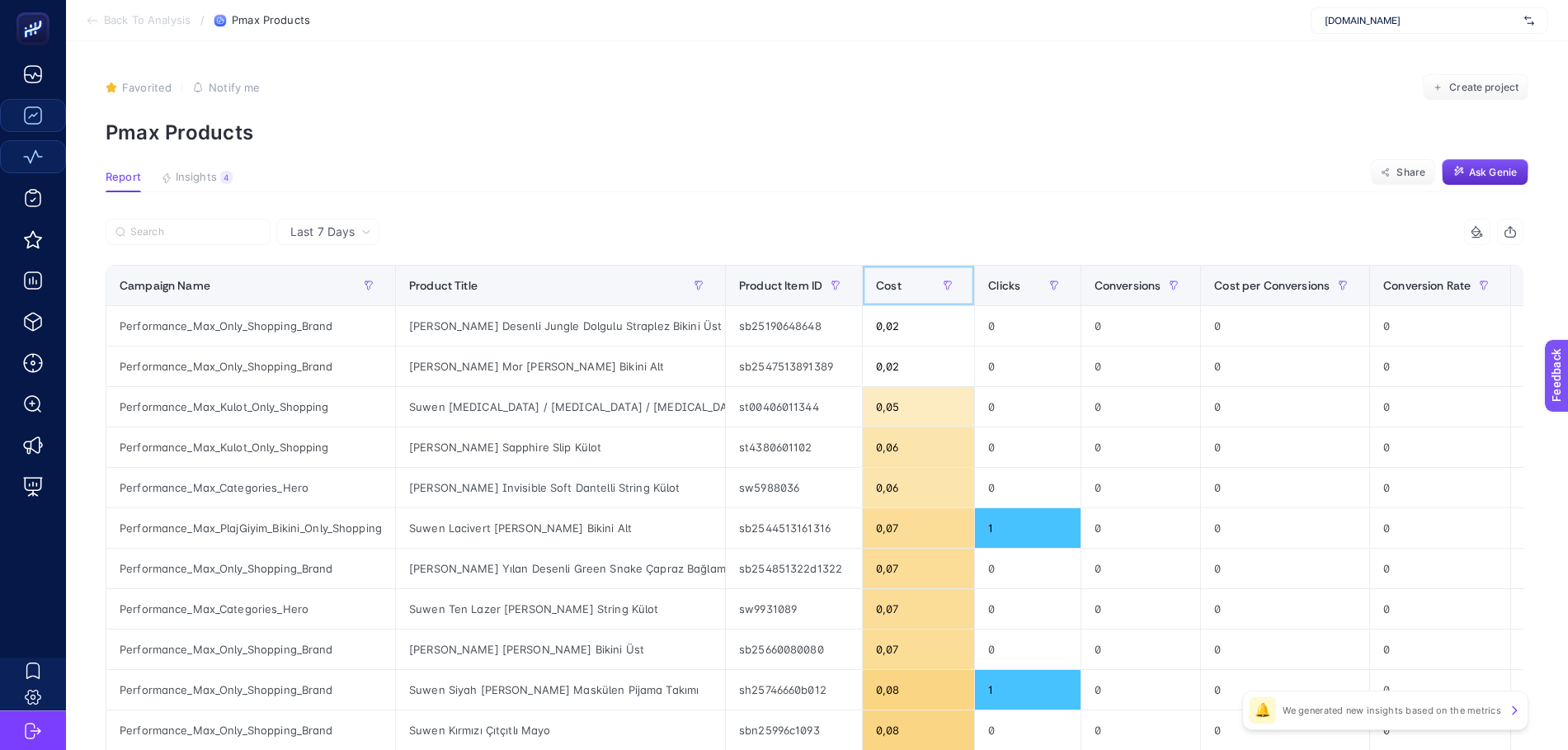
click at [890, 287] on span "Cost" at bounding box center [888, 285] width 25 height 13
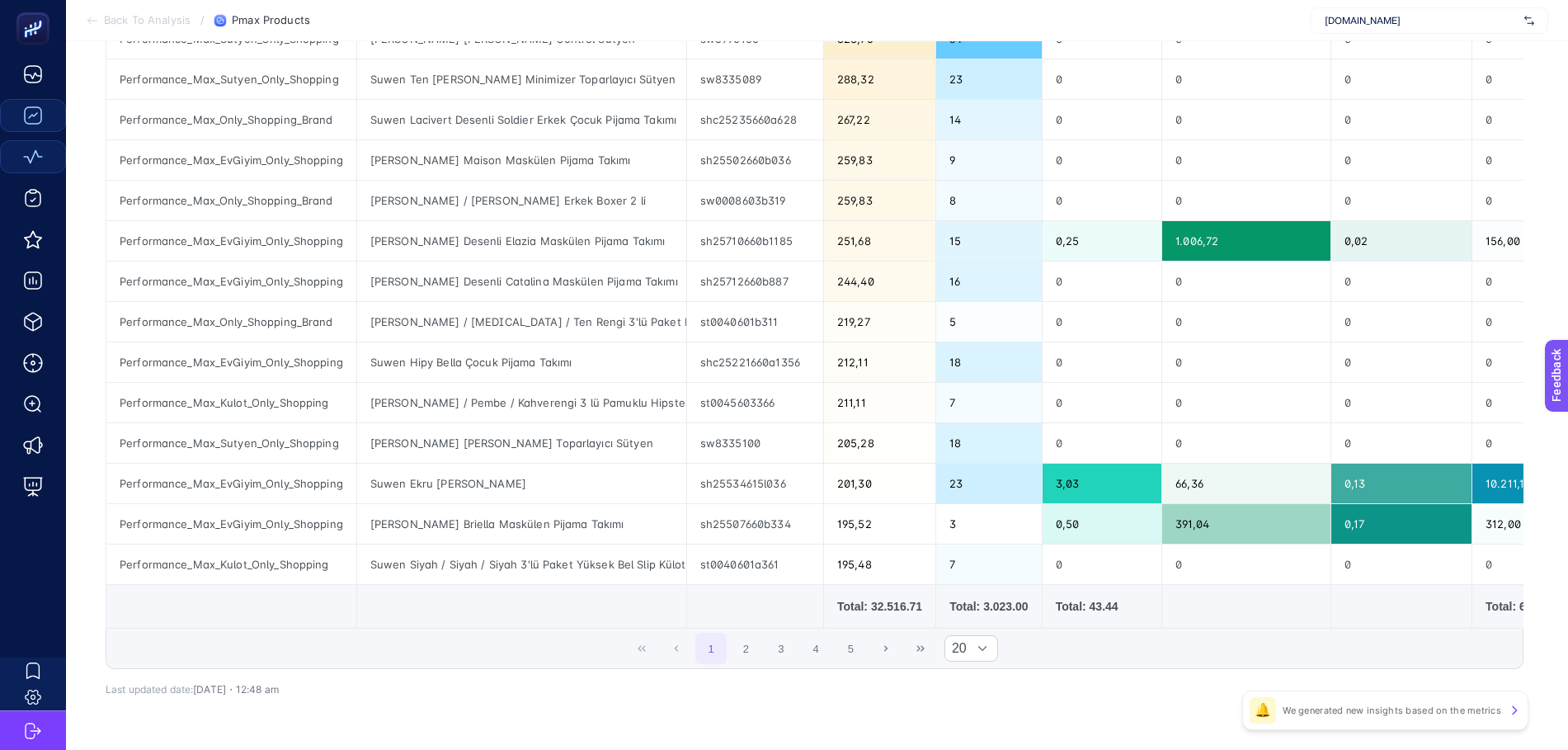
scroll to position [587, 0]
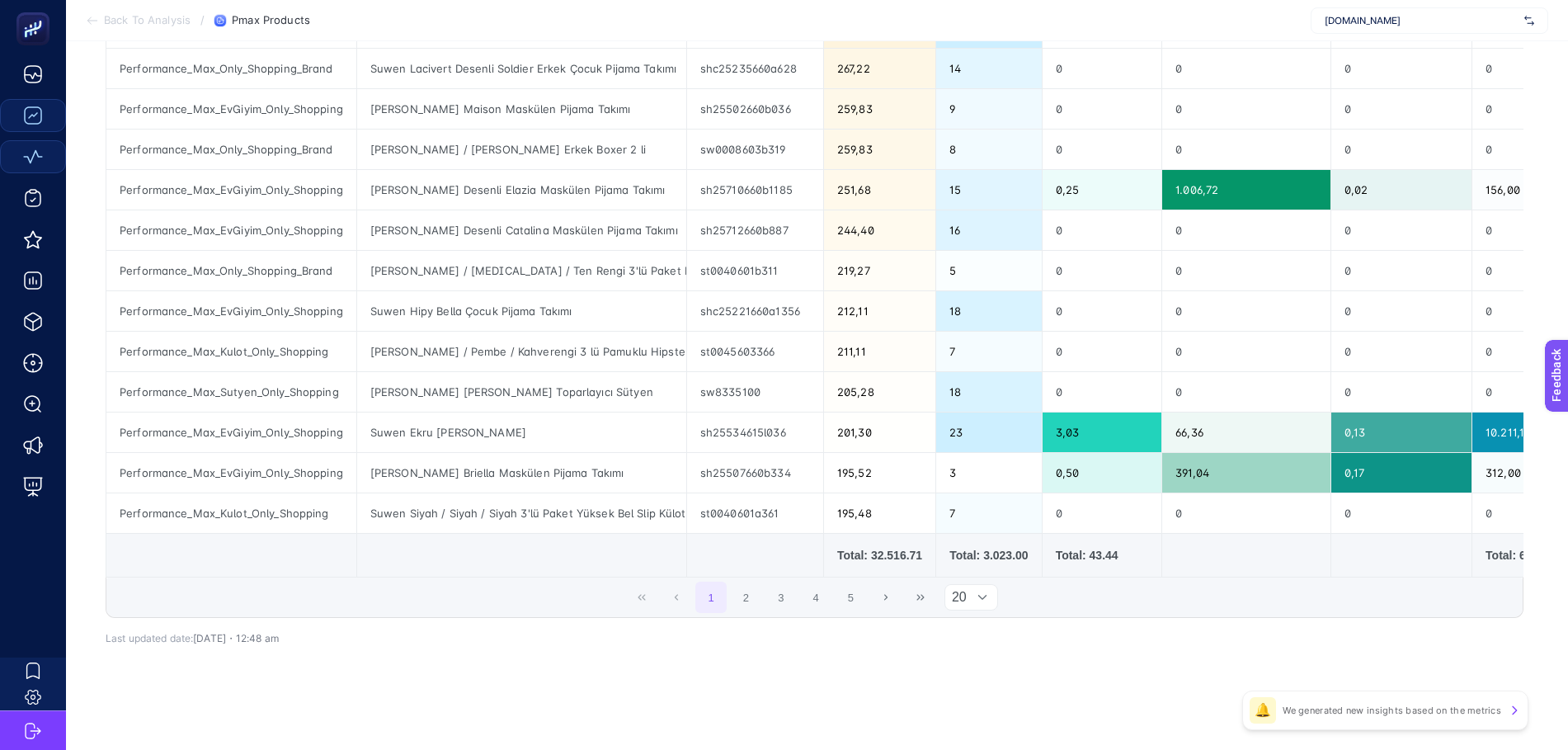
click at [985, 602] on div at bounding box center [983, 597] width 31 height 24
click at [959, 671] on li "50" at bounding box center [979, 673] width 54 height 33
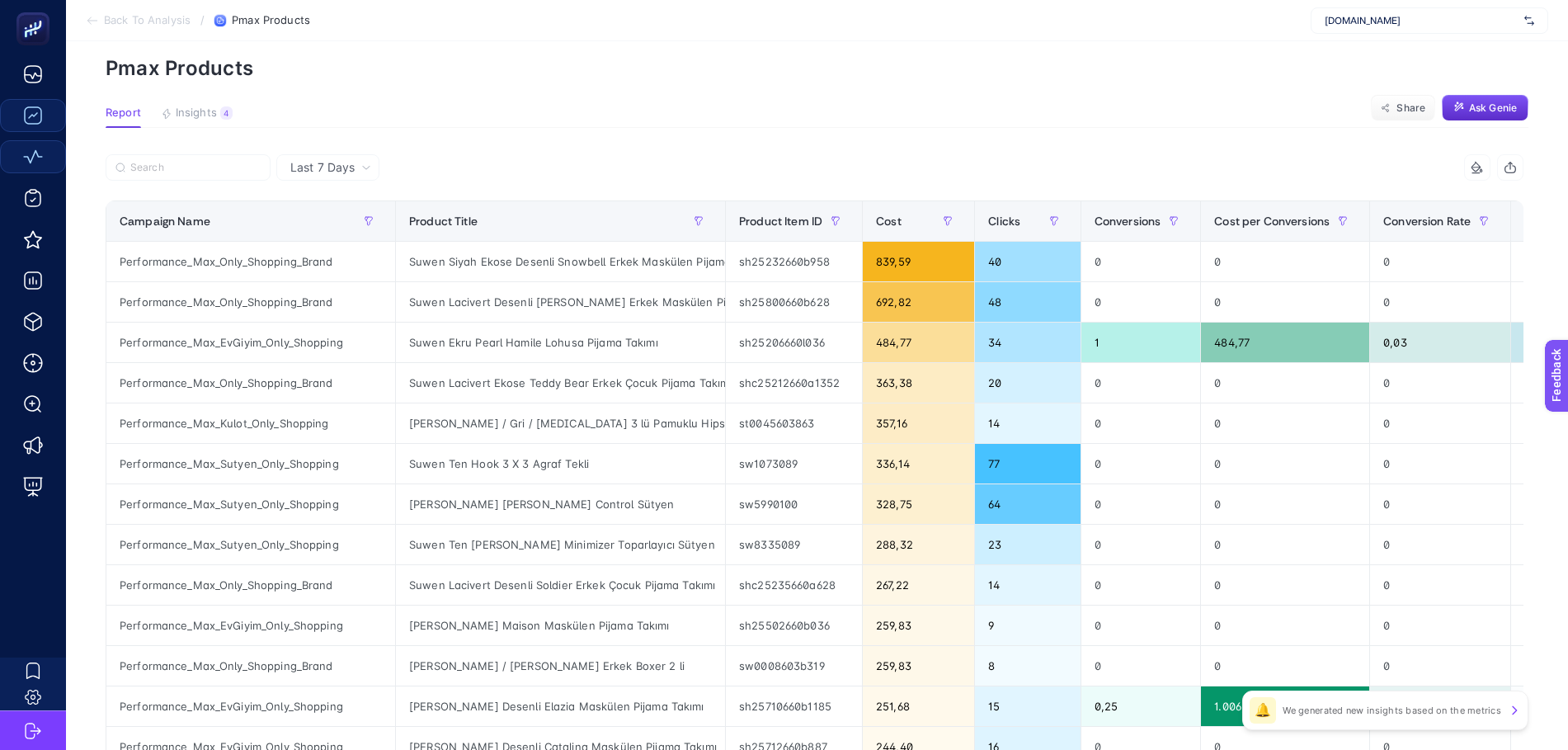
scroll to position [0, 10]
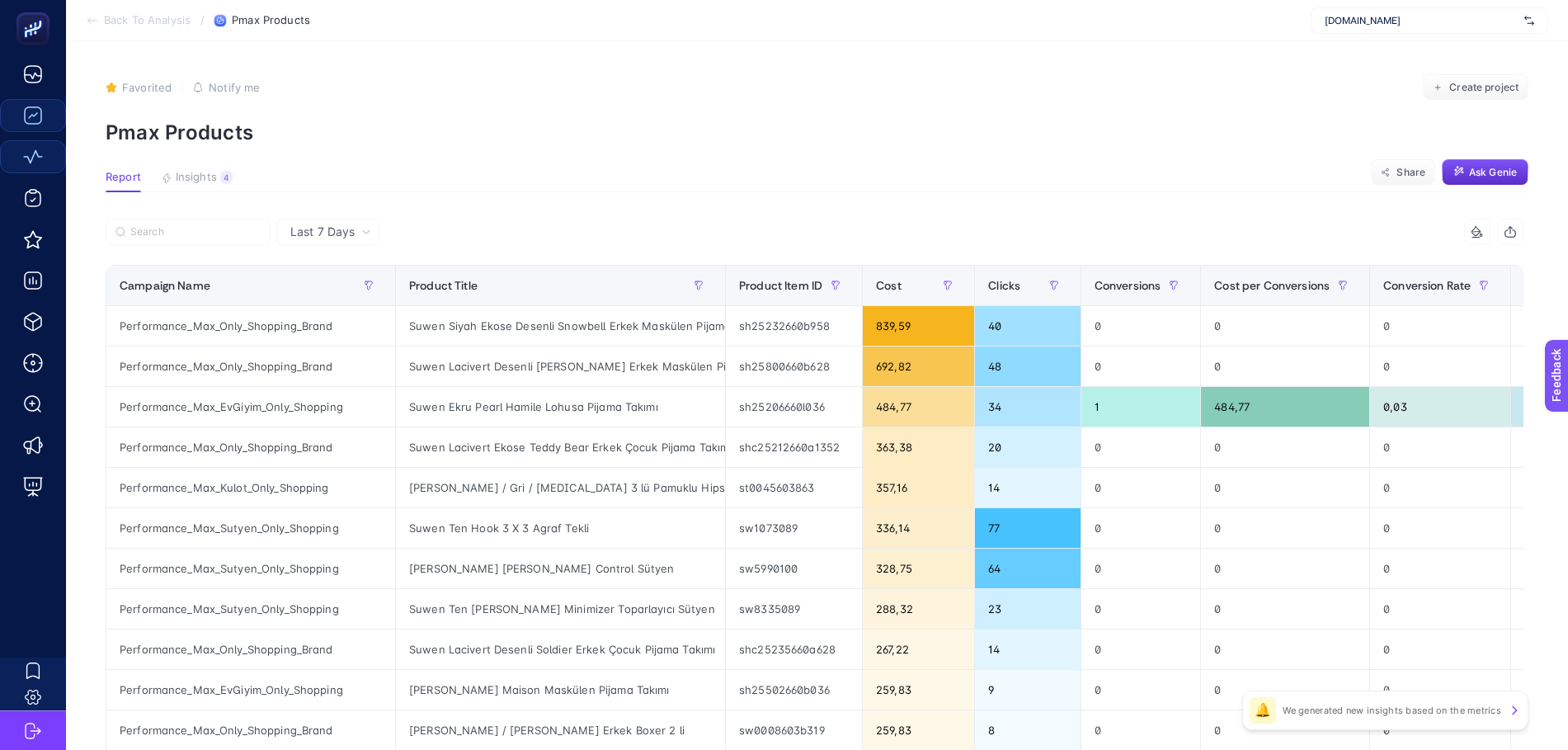
click at [132, 20] on span "Back To Analysis" at bounding box center [146, 20] width 86 height 13
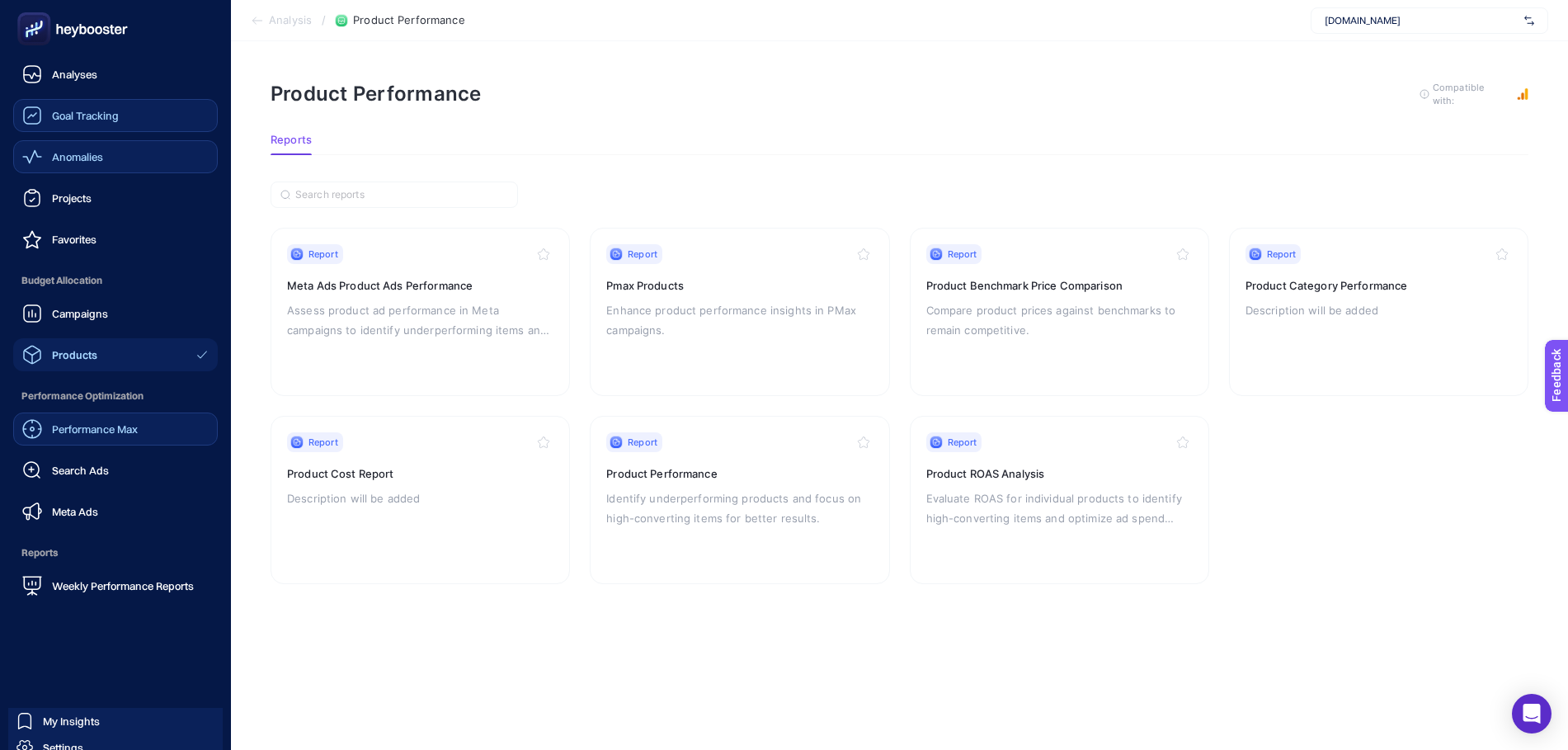
click at [71, 431] on span "Performance Max" at bounding box center [95, 429] width 85 height 13
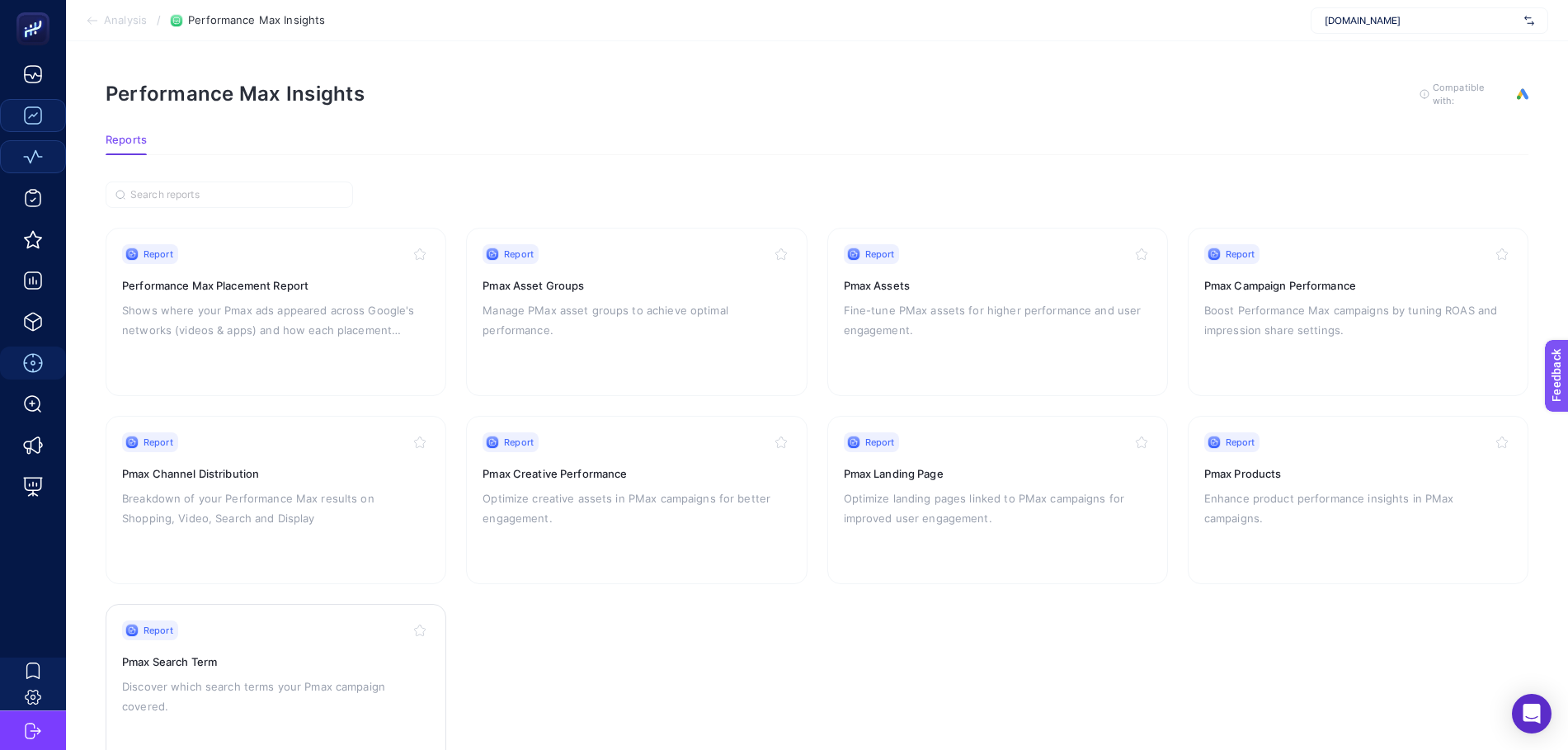
click at [263, 676] on p "Discover which search terms your Pmax campaign covered." at bounding box center [275, 695] width 308 height 39
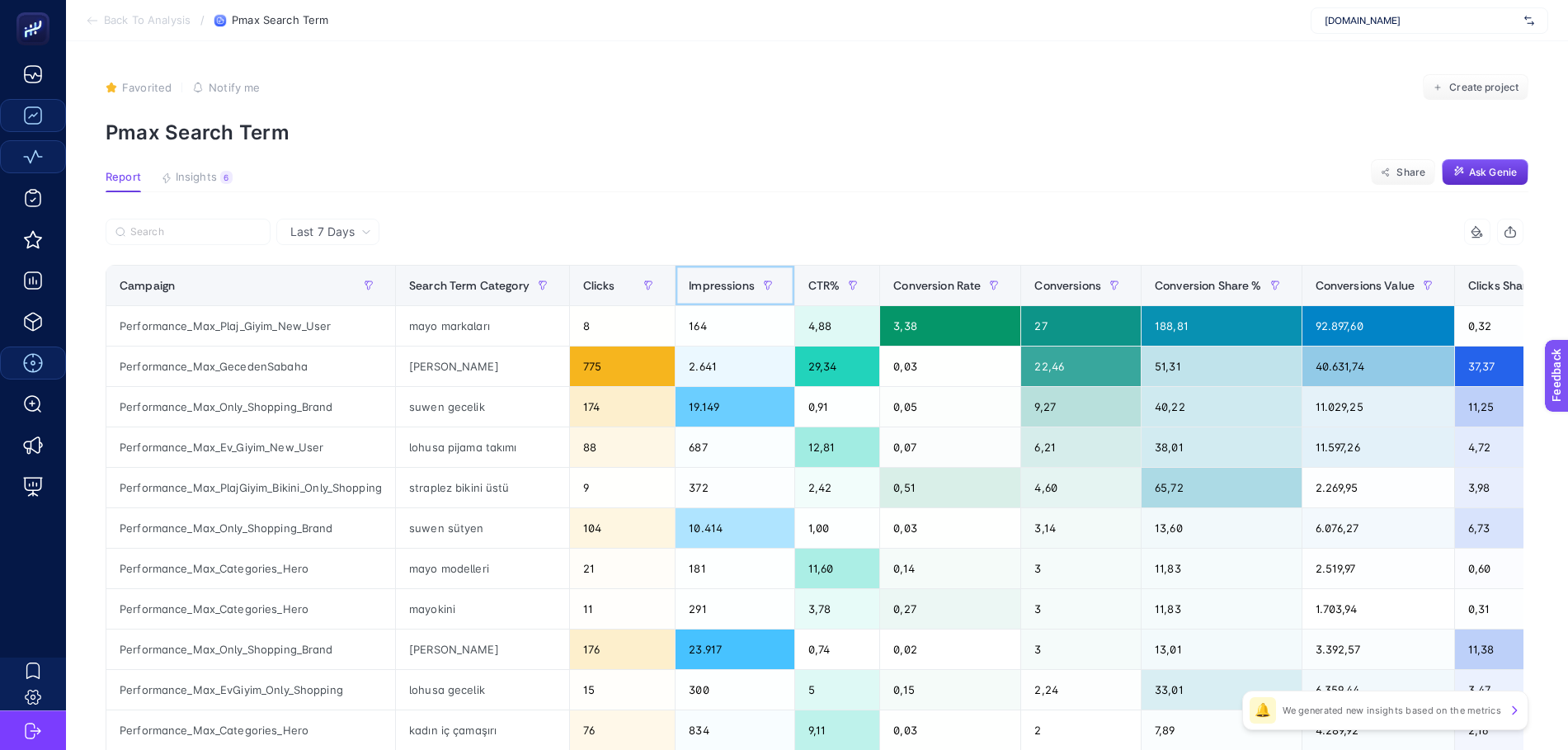
click at [722, 291] on span "Impressions" at bounding box center [722, 285] width 66 height 13
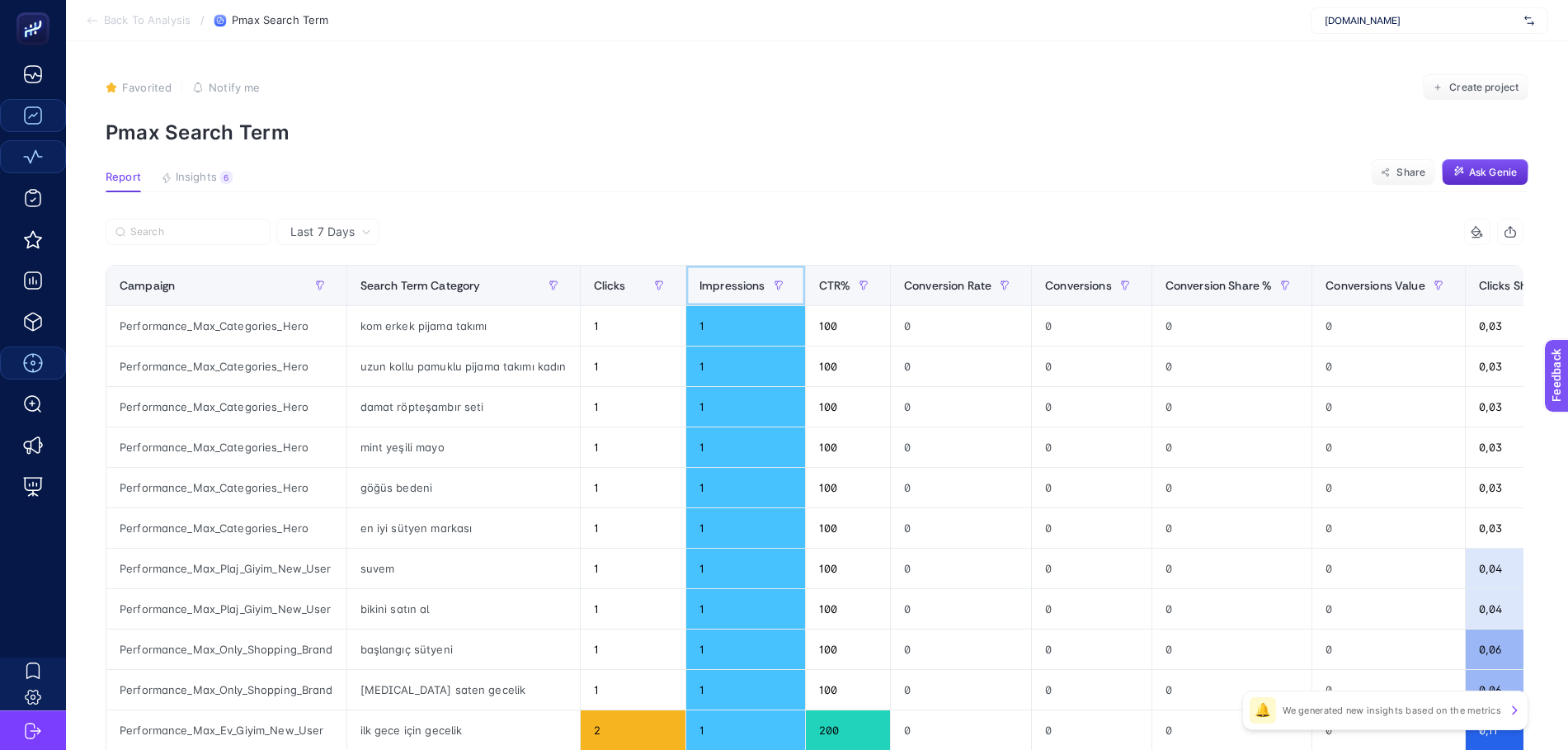
click at [722, 291] on span "Impressions" at bounding box center [733, 285] width 66 height 13
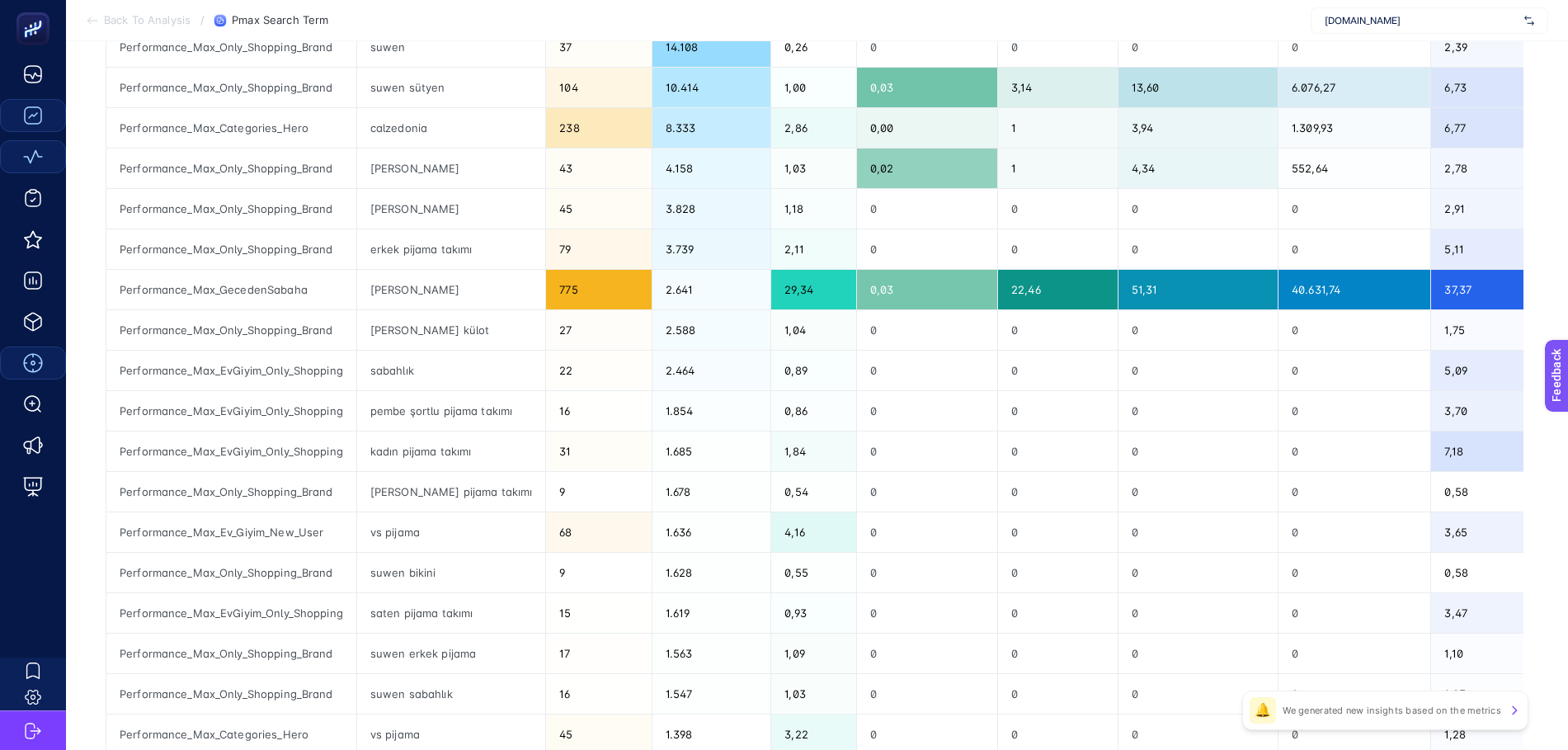
scroll to position [587, 0]
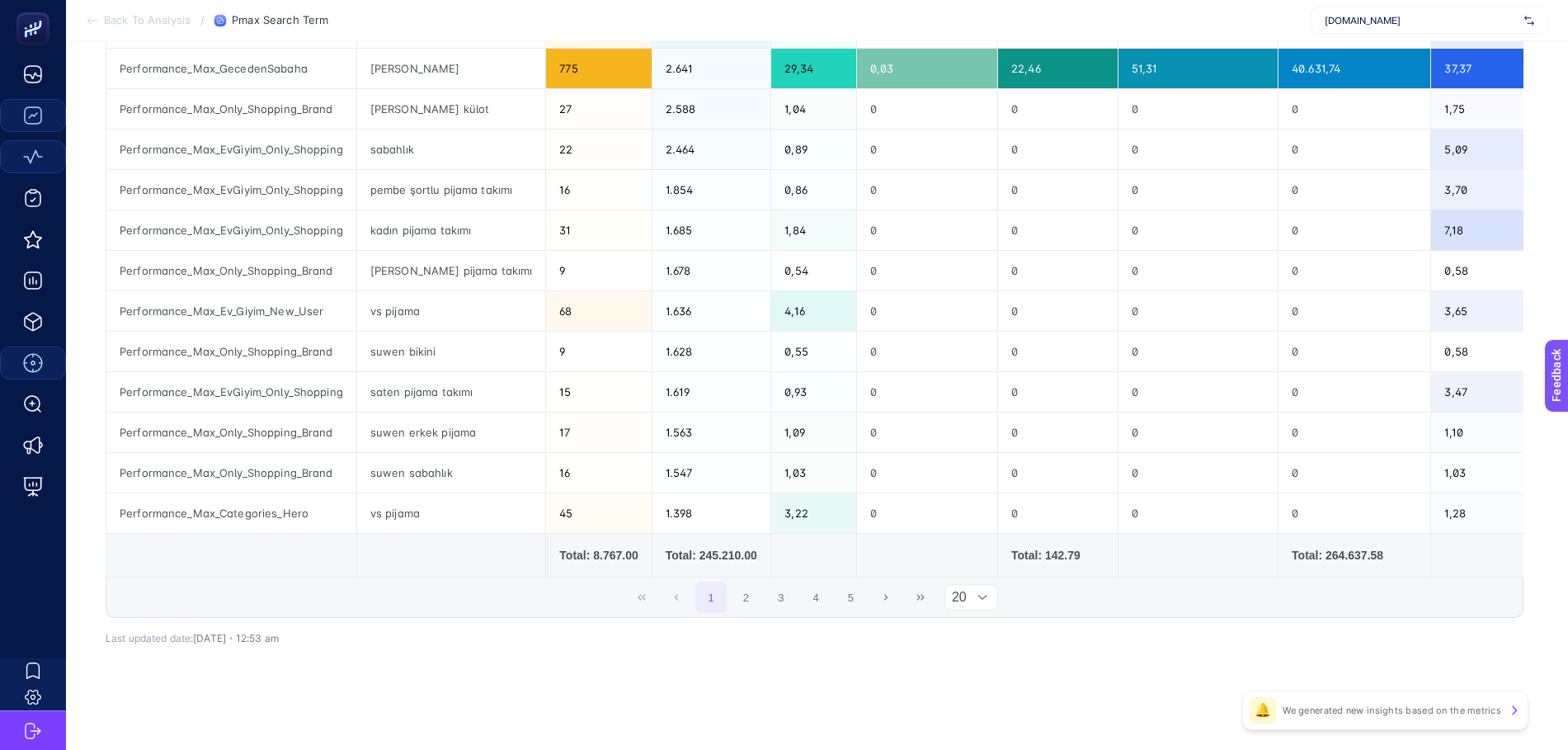
click at [990, 605] on div at bounding box center [983, 597] width 31 height 24
click at [971, 671] on li "50" at bounding box center [979, 673] width 54 height 33
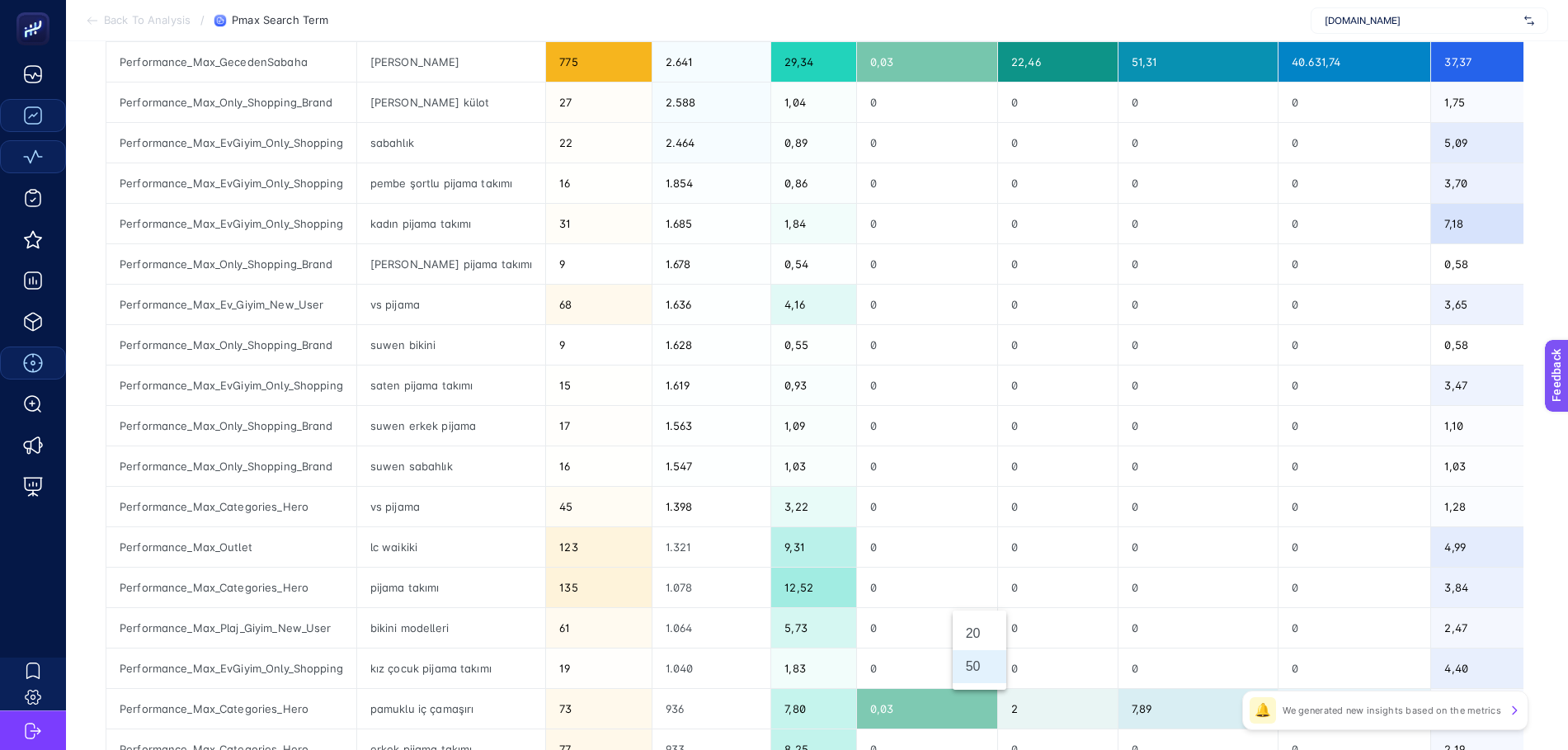
scroll to position [1800, 10]
